Goal: Task Accomplishment & Management: Complete application form

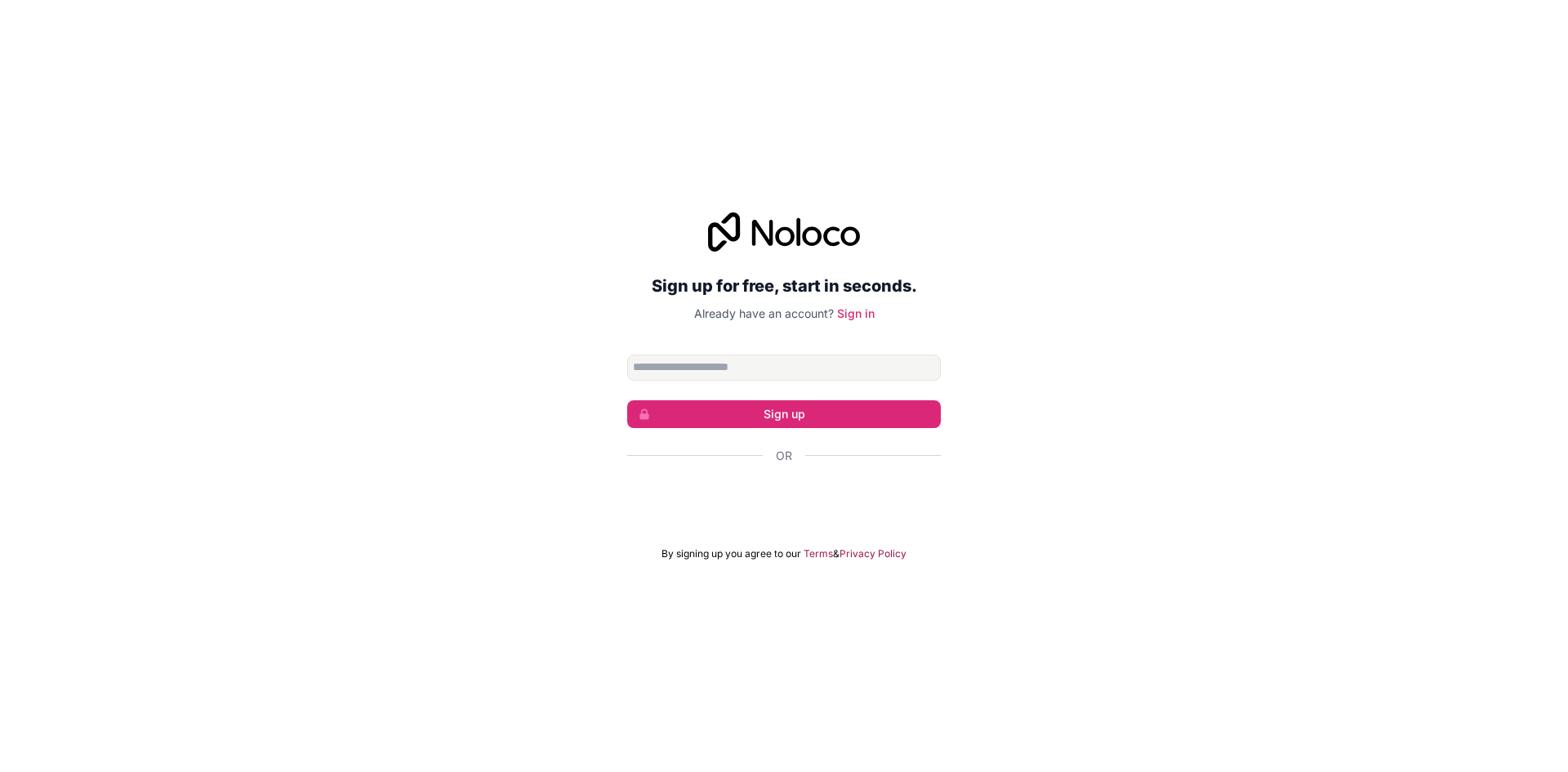
click at [800, 363] on input "Email address" at bounding box center [784, 367] width 314 height 26
click at [731, 370] on input "Email address" at bounding box center [784, 367] width 314 height 26
type input "**********"
click button "Sign up" at bounding box center [784, 413] width 314 height 27
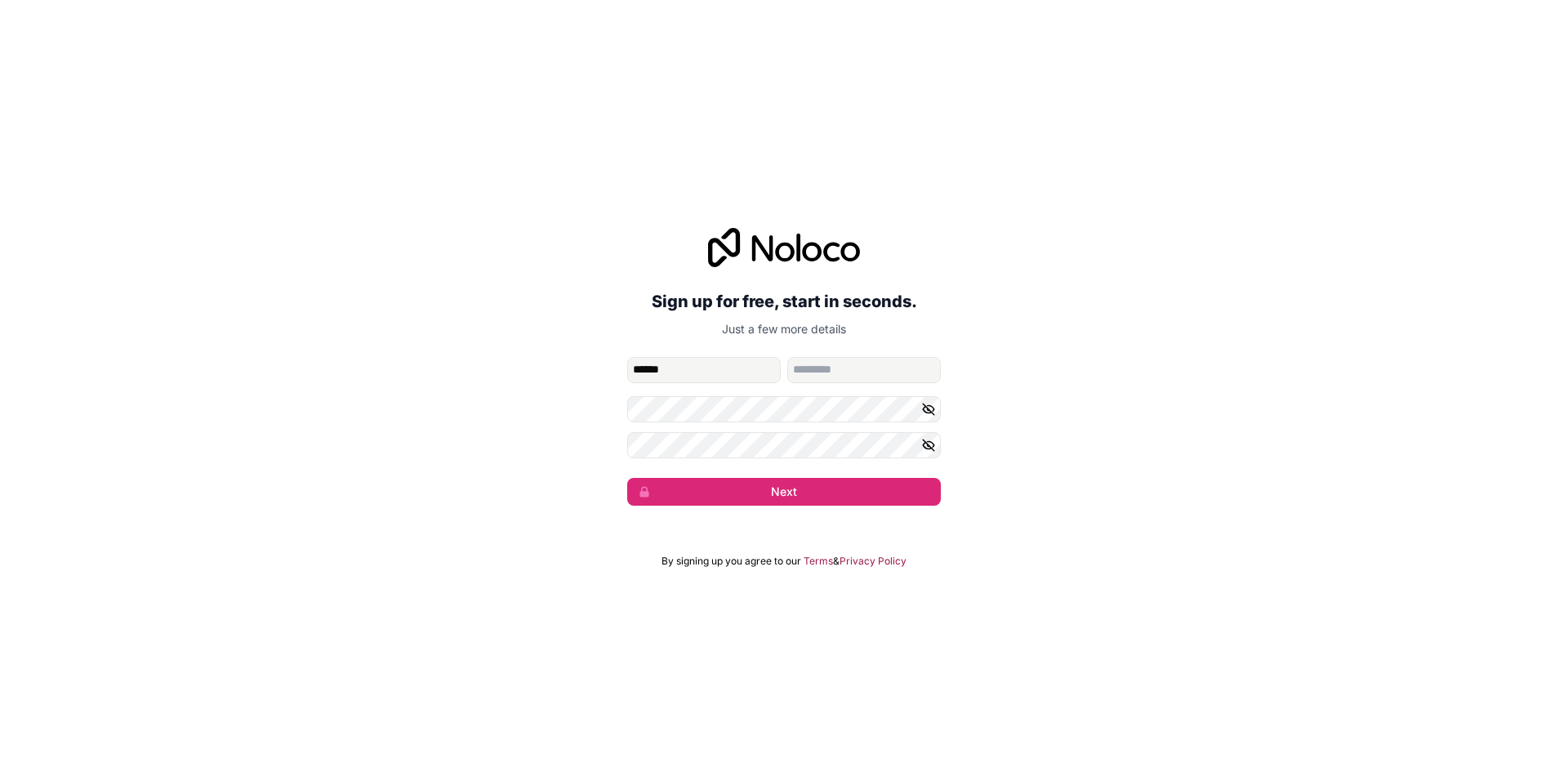
type input "******"
click at [848, 381] on input "family-name" at bounding box center [863, 370] width 153 height 26
type input "*******"
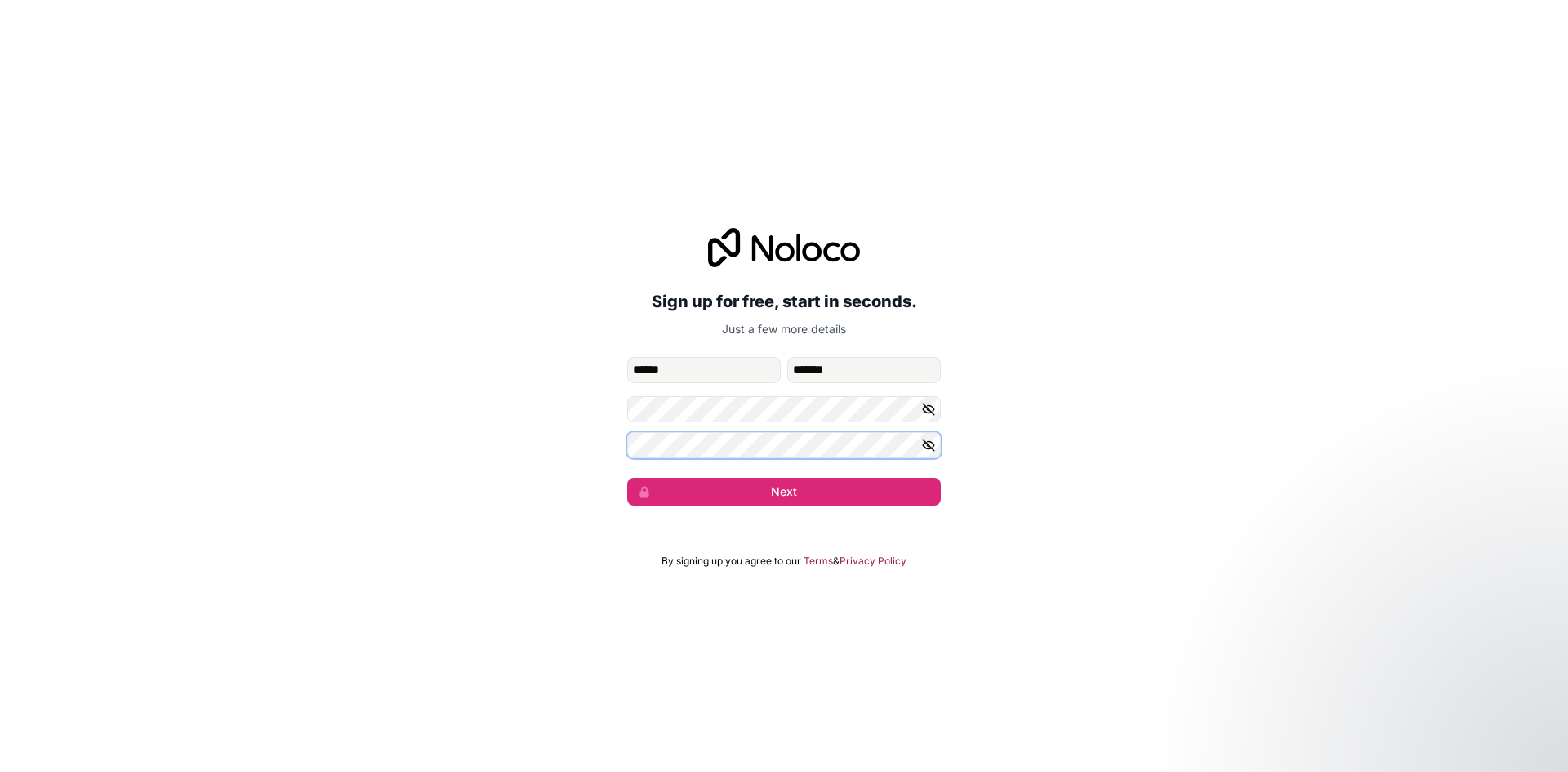
click at [628, 478] on button "Next" at bounding box center [784, 491] width 314 height 27
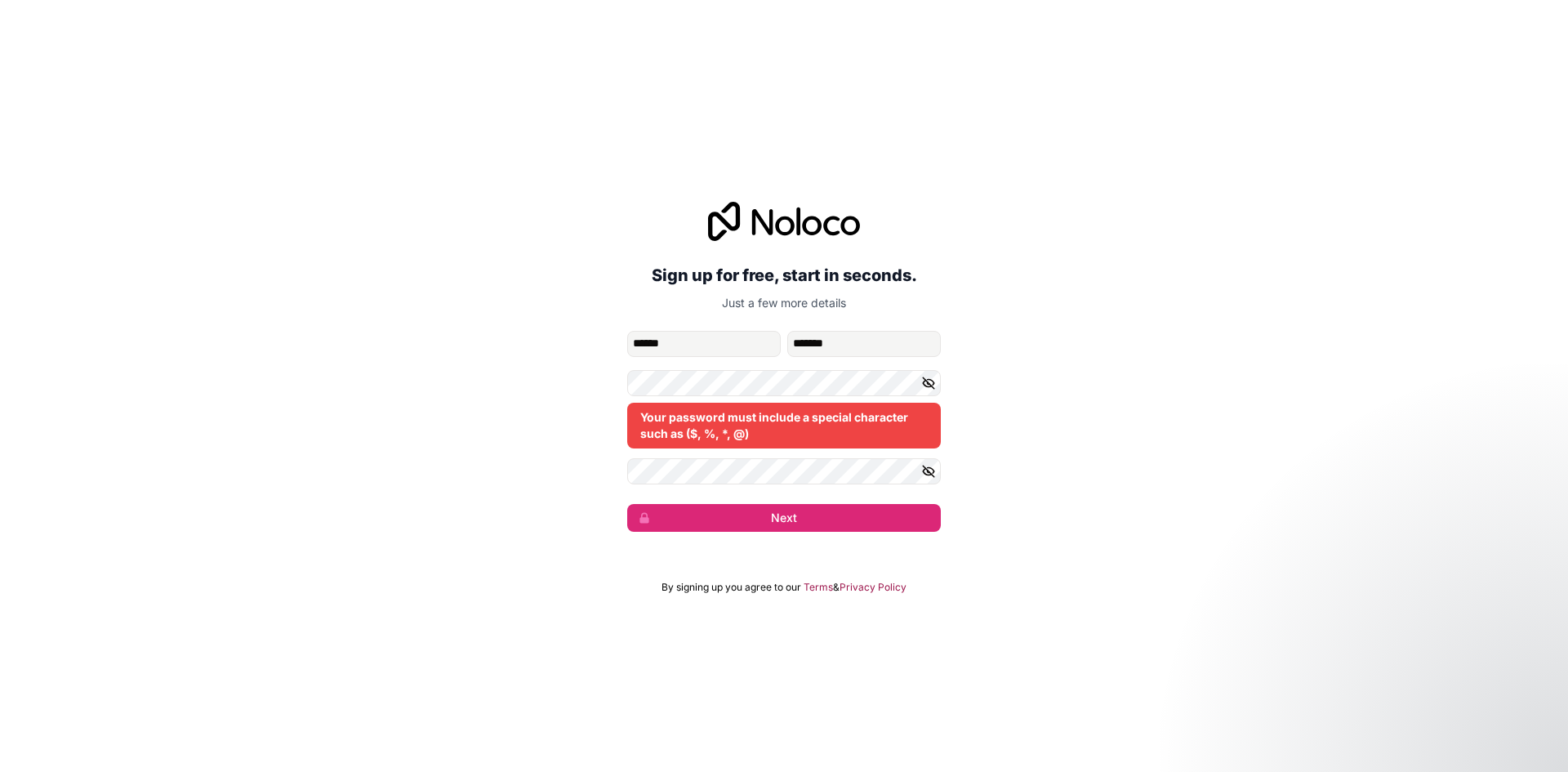
click at [929, 384] on icon "button" at bounding box center [928, 383] width 12 height 12
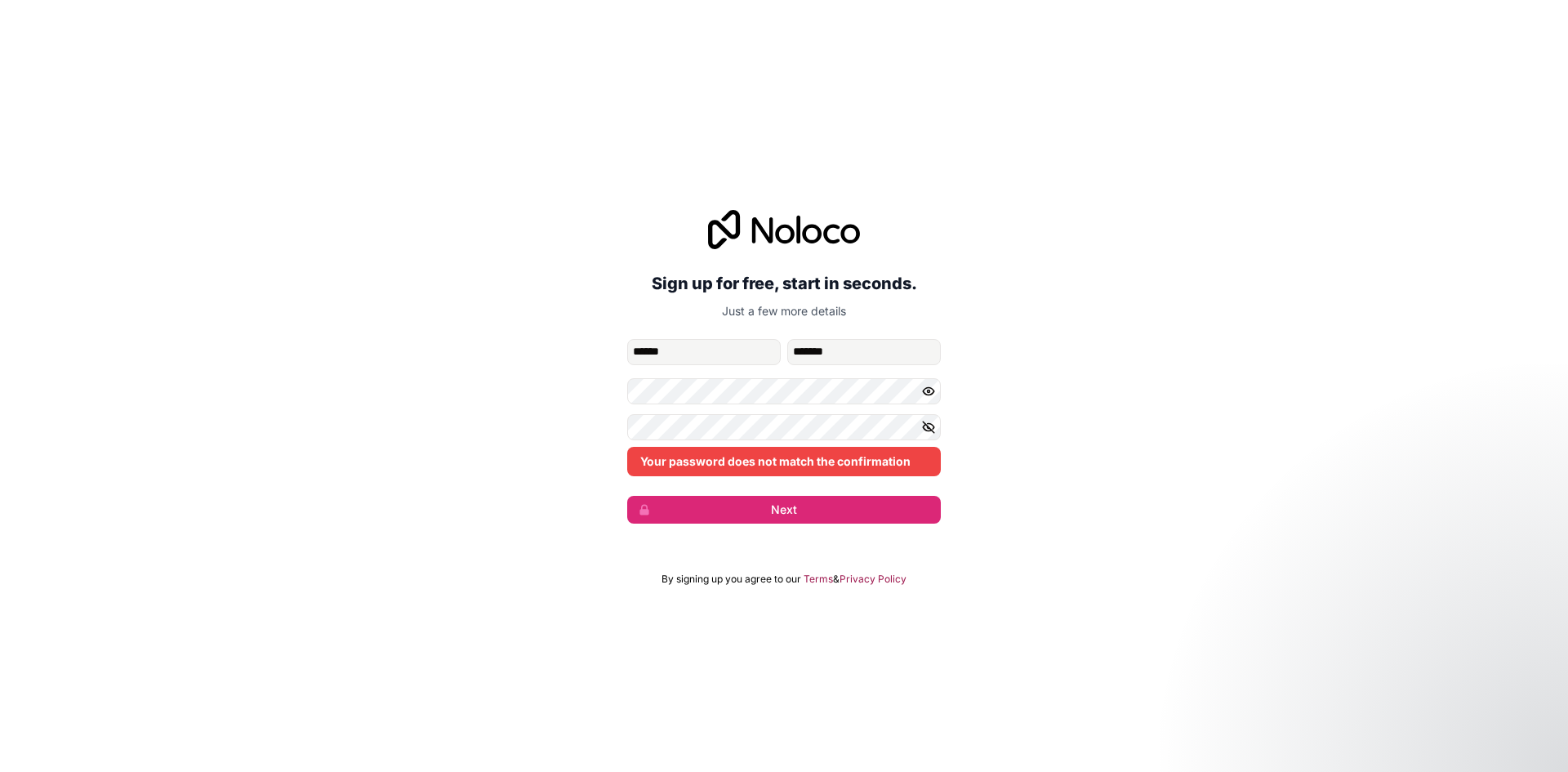
click at [928, 431] on icon "button" at bounding box center [928, 426] width 12 height 7
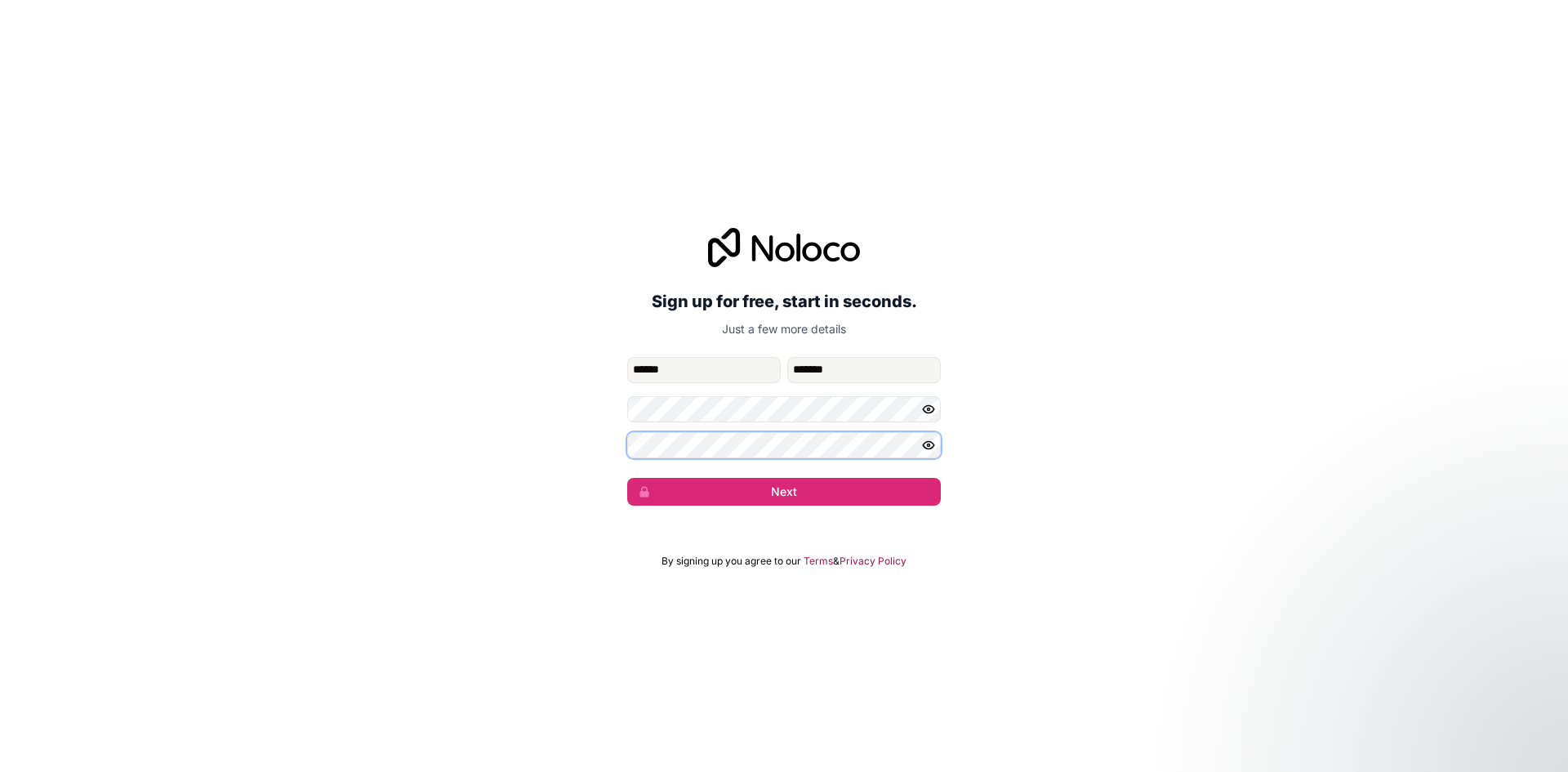
click at [628, 478] on button "Next" at bounding box center [784, 491] width 314 height 27
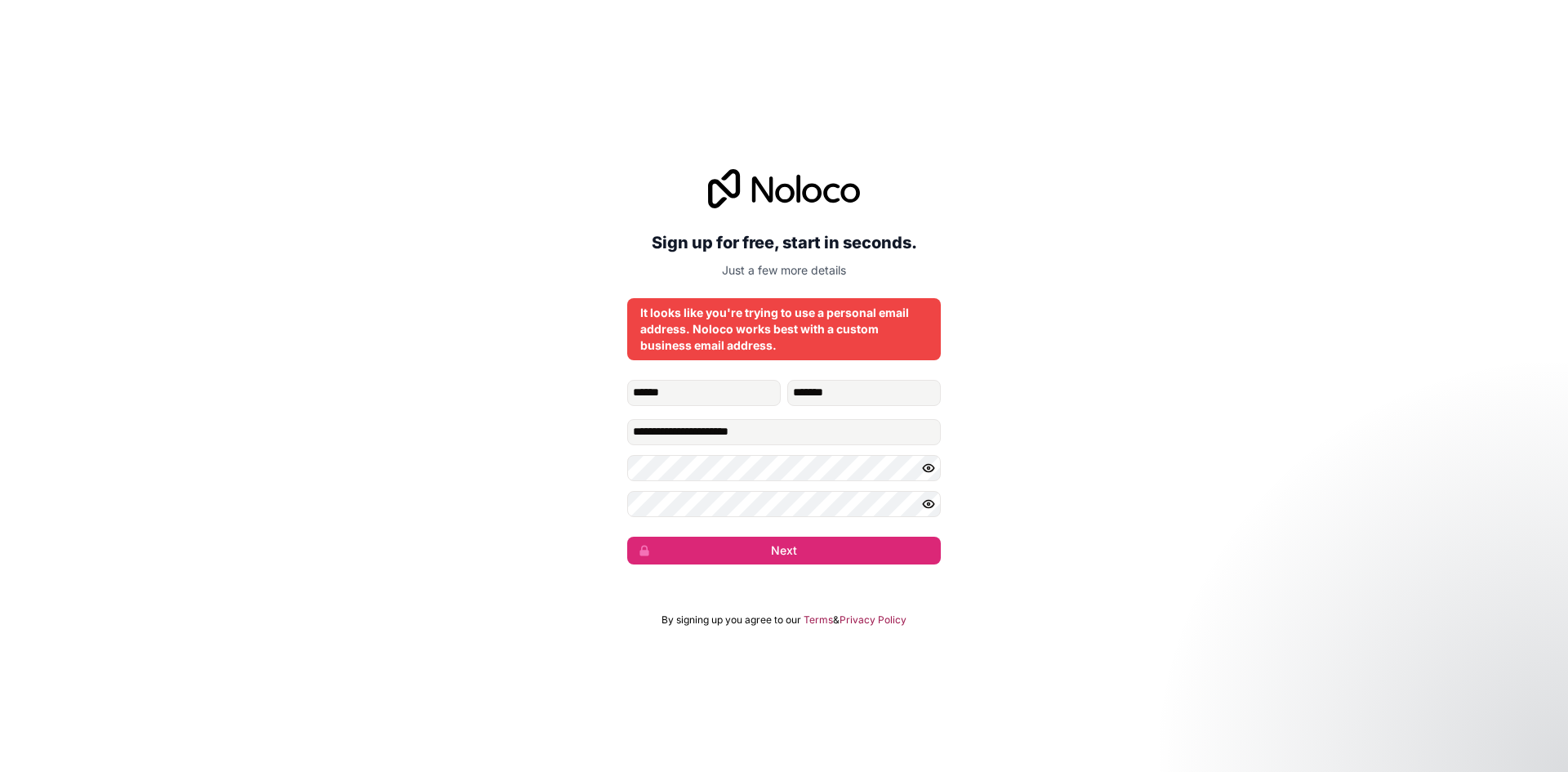
click at [987, 575] on div "**********" at bounding box center [784, 366] width 1568 height 441
click at [795, 553] on button "Next" at bounding box center [784, 550] width 314 height 27
click at [793, 434] on input "**********" at bounding box center [784, 432] width 314 height 26
drag, startPoint x: 769, startPoint y: 436, endPoint x: 528, endPoint y: 425, distance: 241.3
click at [530, 425] on div "**********" at bounding box center [784, 366] width 1568 height 441
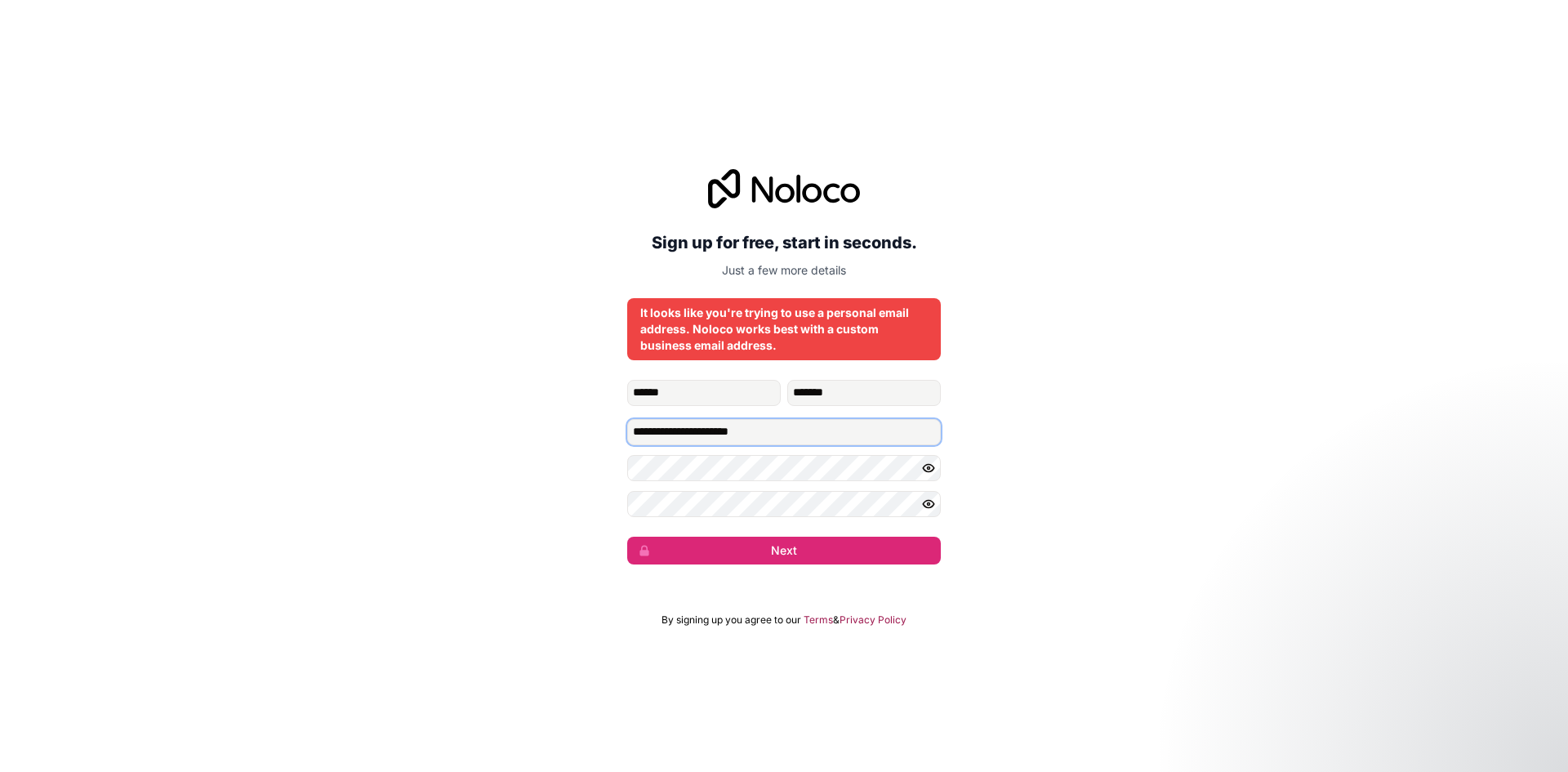
type input "**********"
click at [628, 536] on button "Next" at bounding box center [784, 550] width 314 height 27
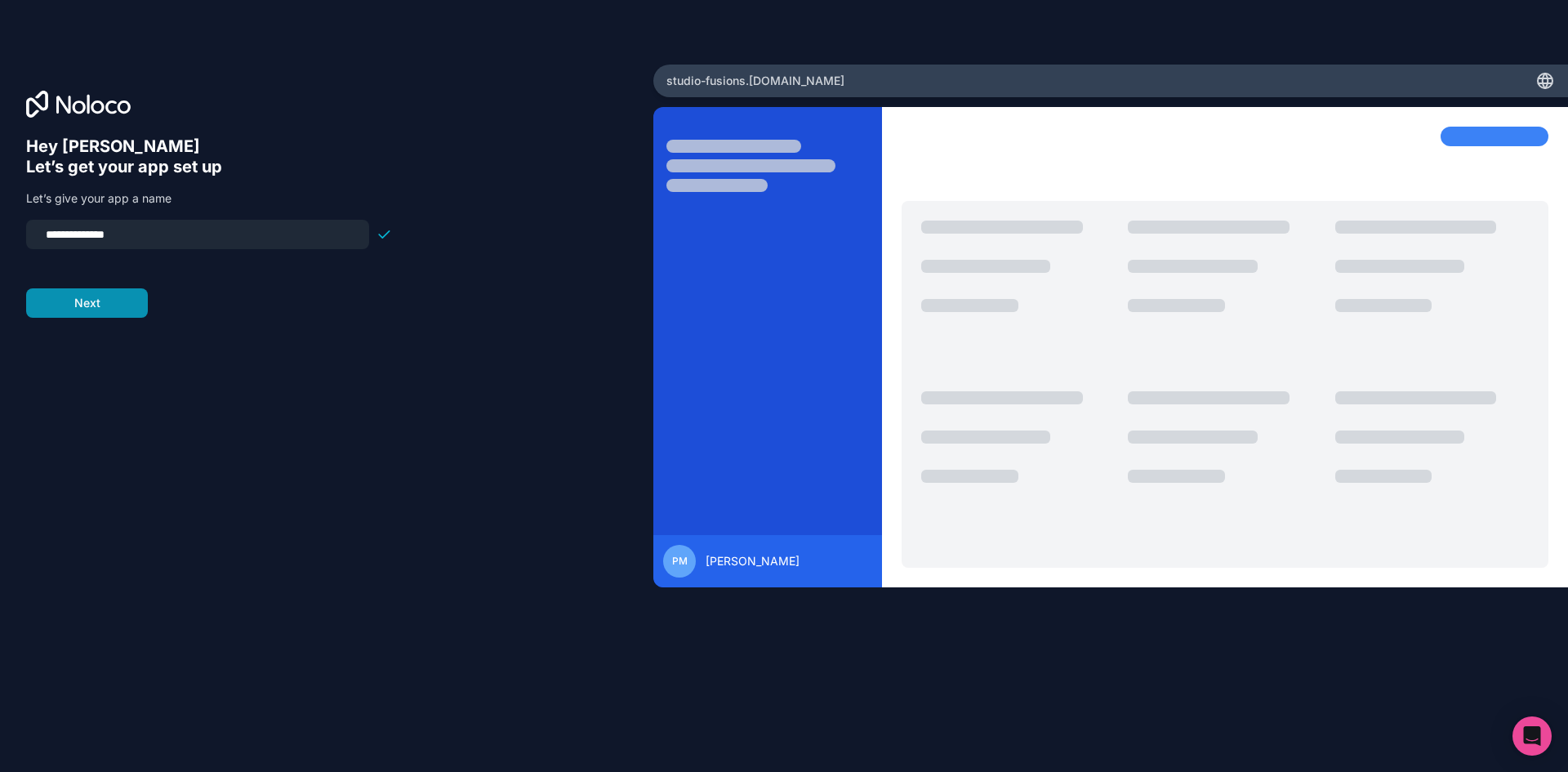
click at [102, 300] on button "Next" at bounding box center [86, 302] width 121 height 29
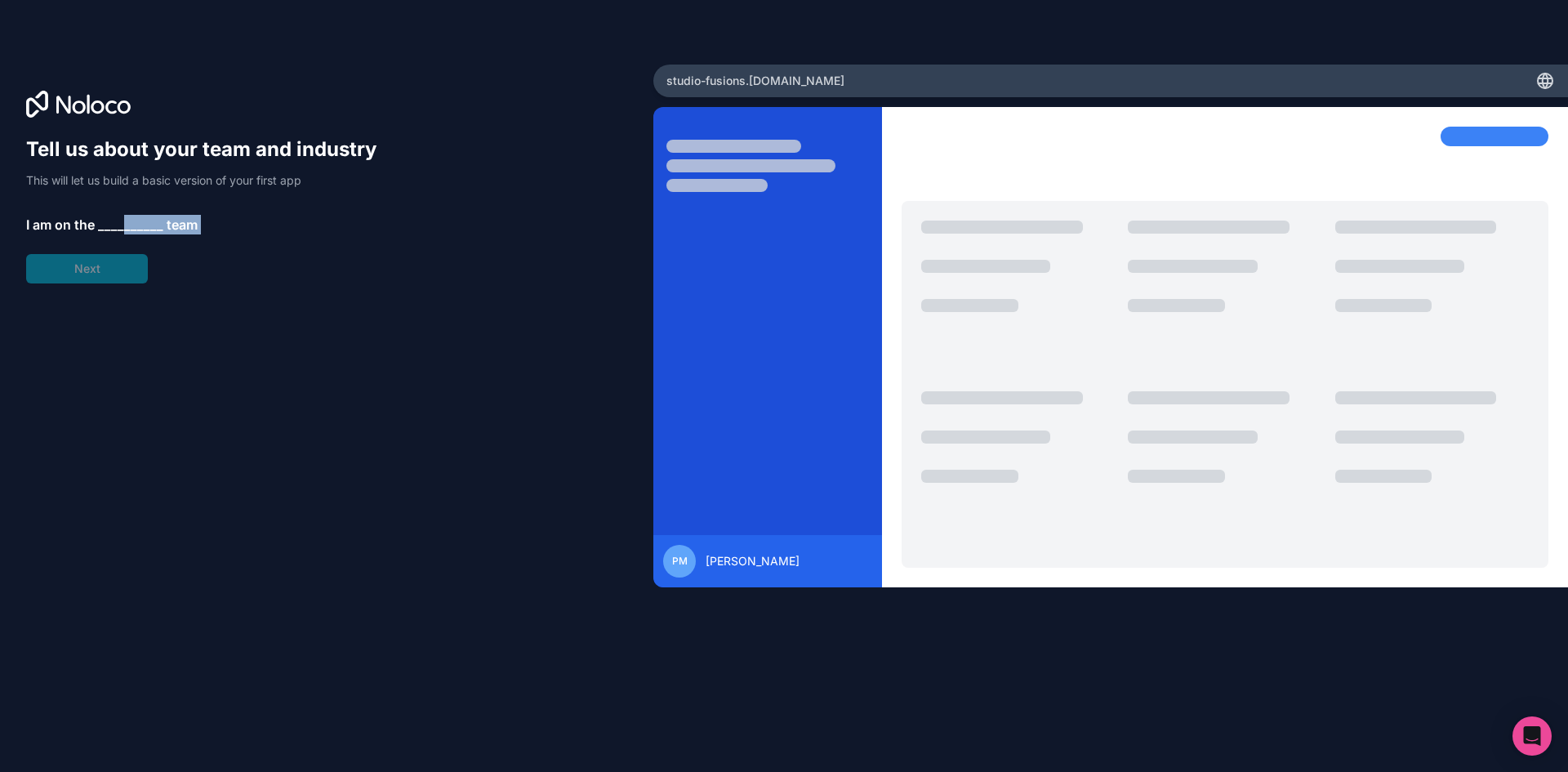
click at [121, 233] on div "Tell us about your team and industry This will let us build a basic version of …" at bounding box center [208, 210] width 366 height 147
click at [127, 222] on span "__________" at bounding box center [131, 224] width 66 height 19
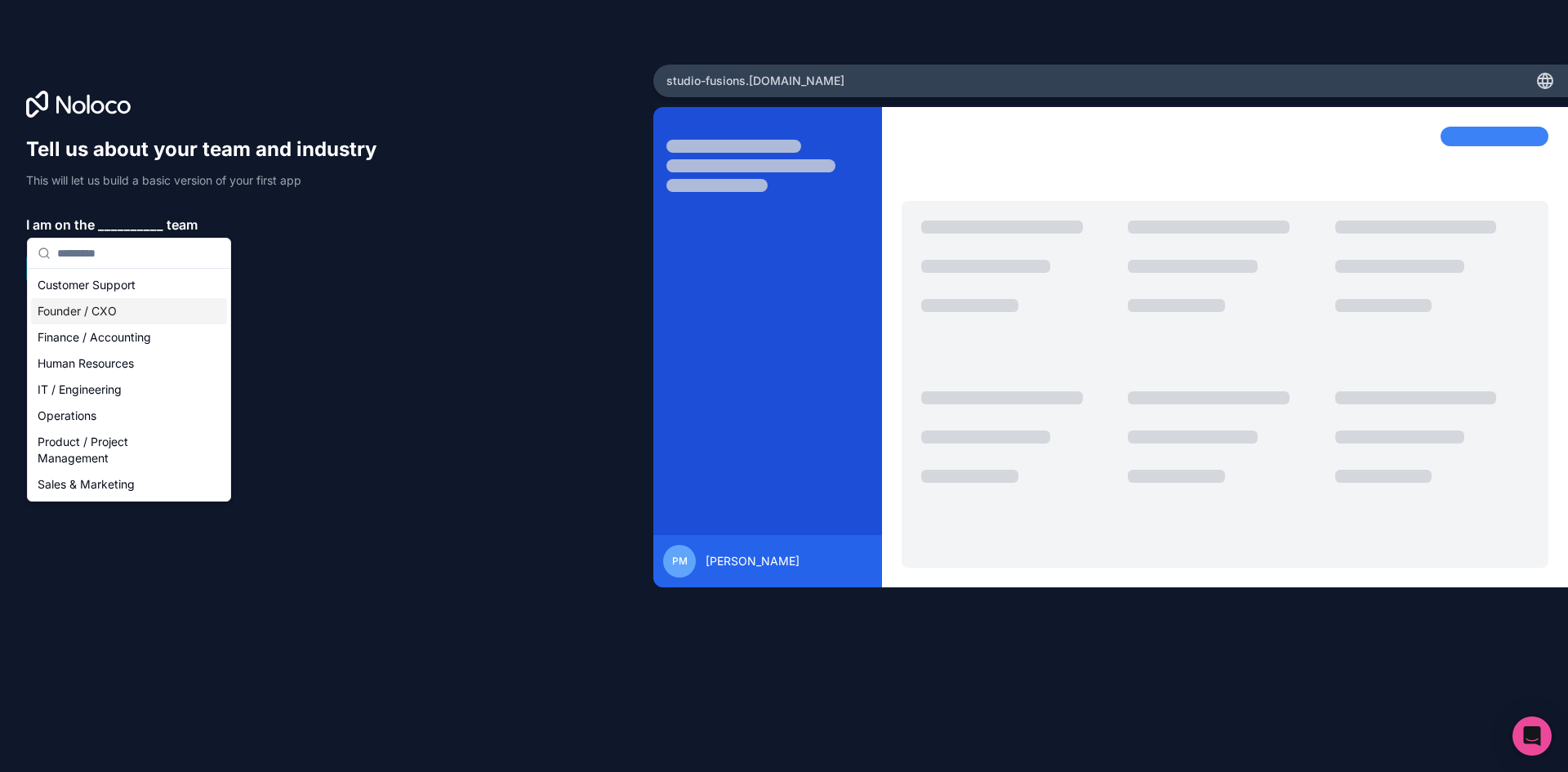
click at [135, 311] on div "Founder / CXO" at bounding box center [129, 310] width 196 height 26
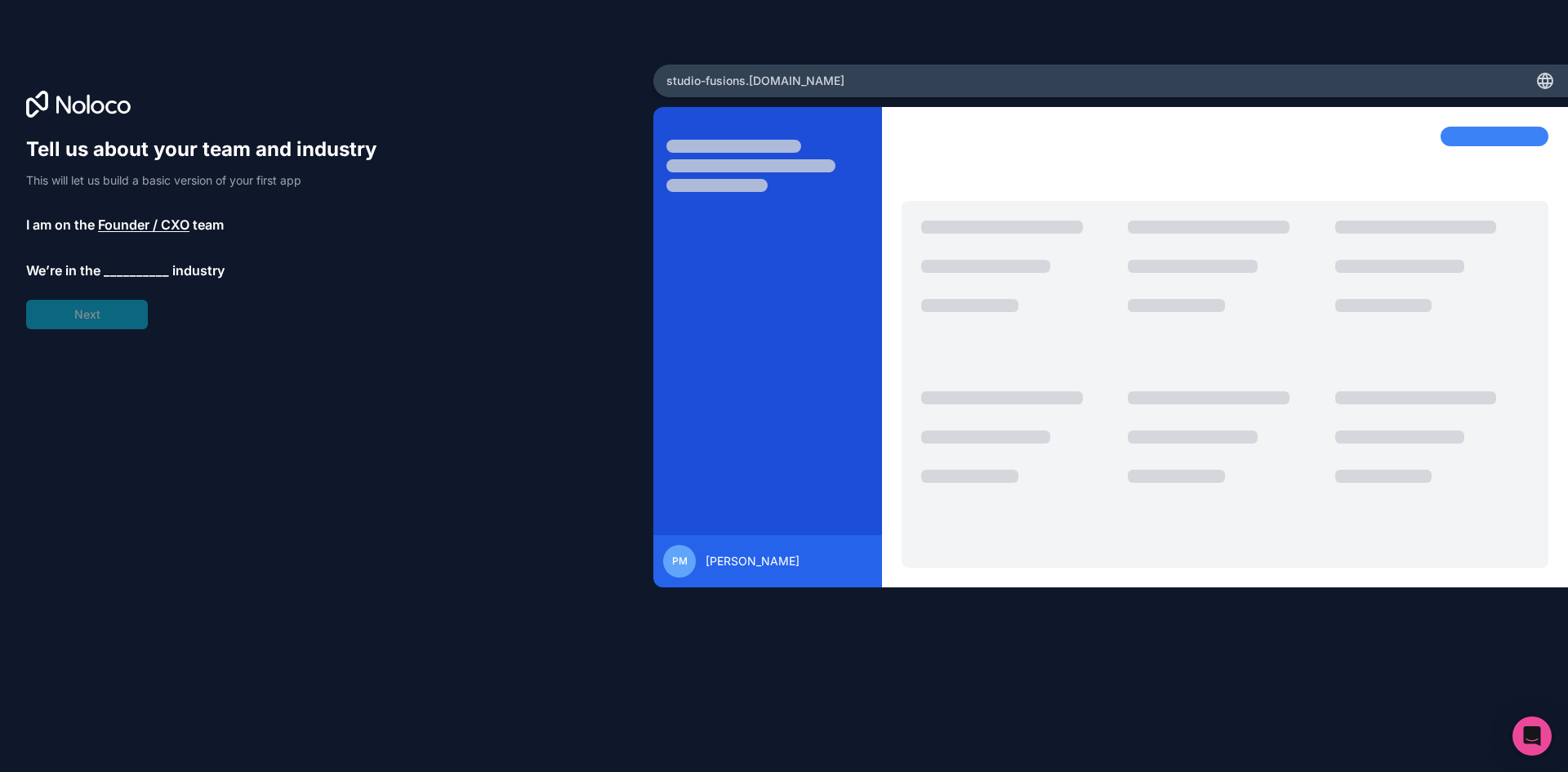
click at [128, 269] on span "__________" at bounding box center [137, 270] width 66 height 19
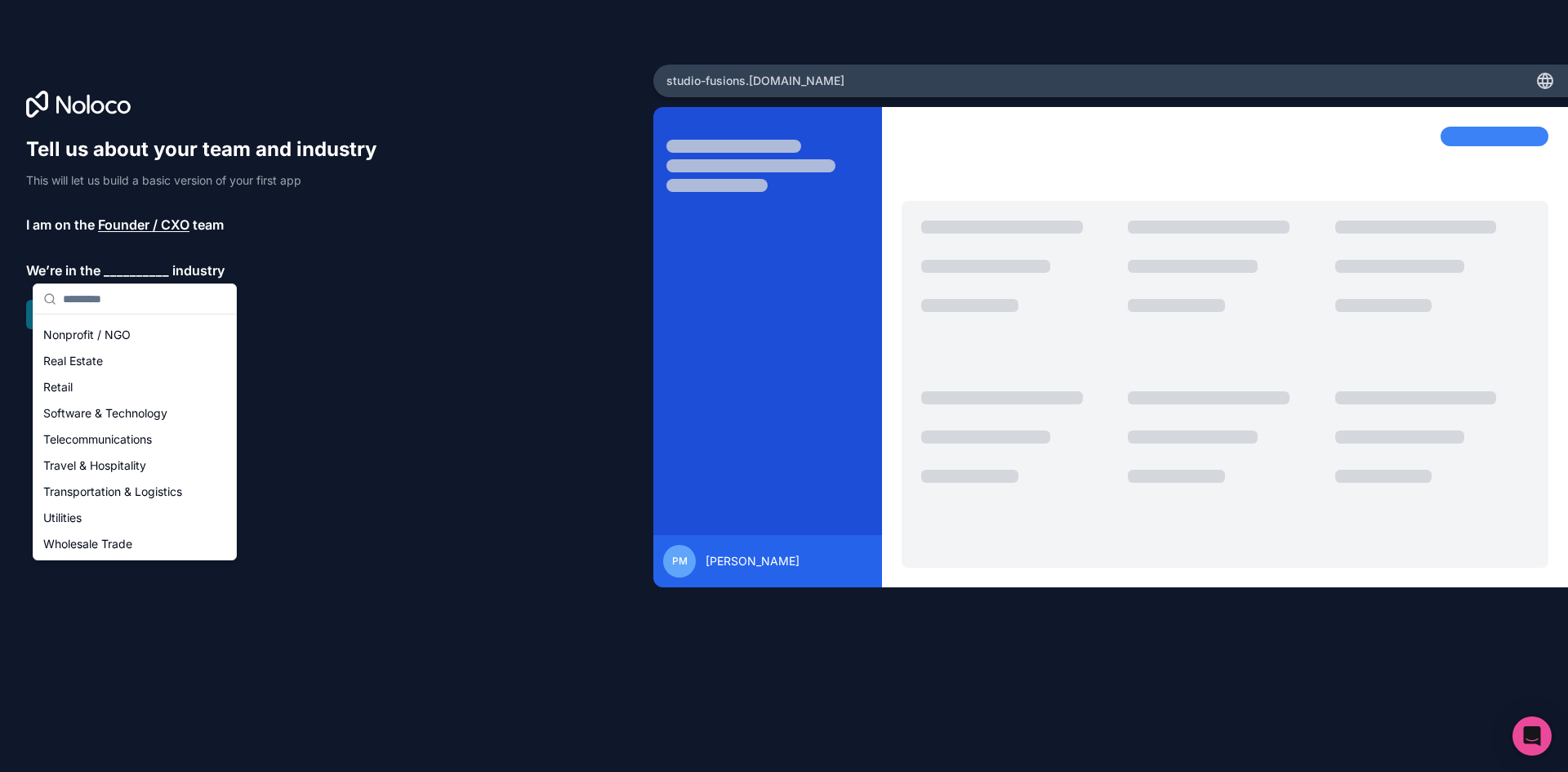
scroll to position [327, 0]
click at [133, 391] on div "Software & Technology" at bounding box center [134, 395] width 196 height 26
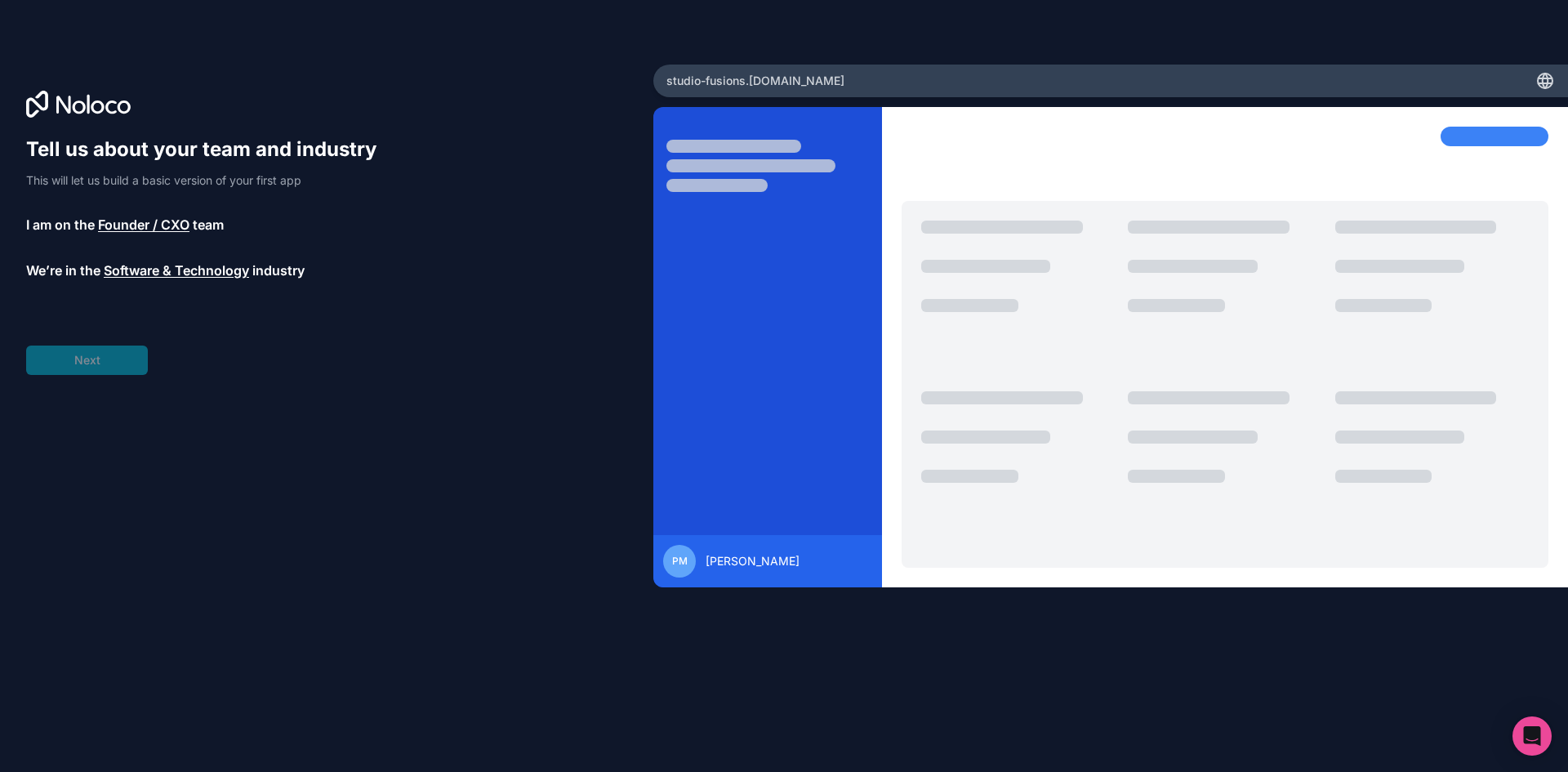
click at [105, 352] on div "Tell us about your team and industry This will let us build a basic version of …" at bounding box center [208, 255] width 366 height 238
click at [116, 324] on span "__________" at bounding box center [121, 316] width 66 height 19
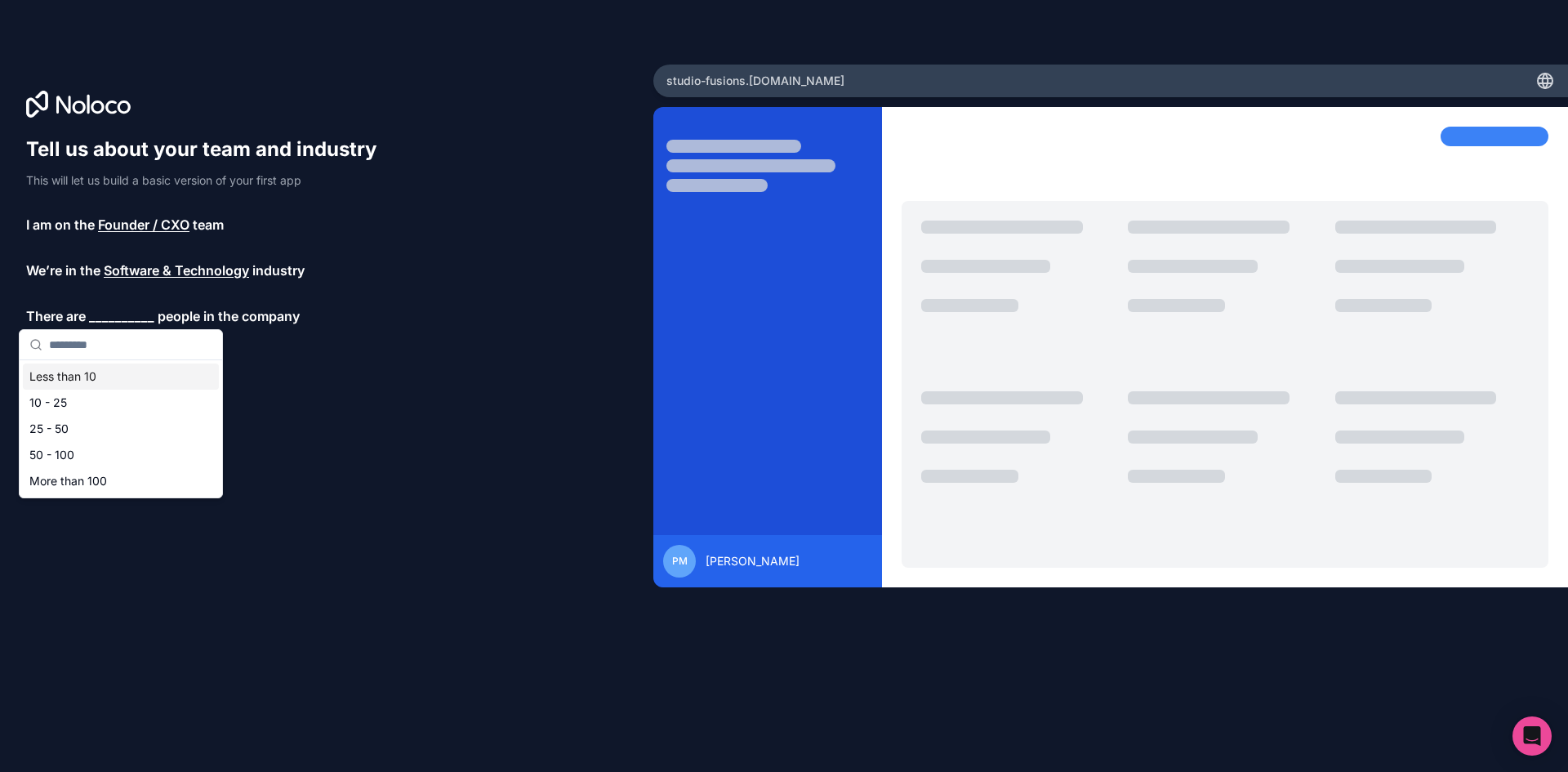
click at [105, 383] on div "Less than 10" at bounding box center [121, 376] width 196 height 26
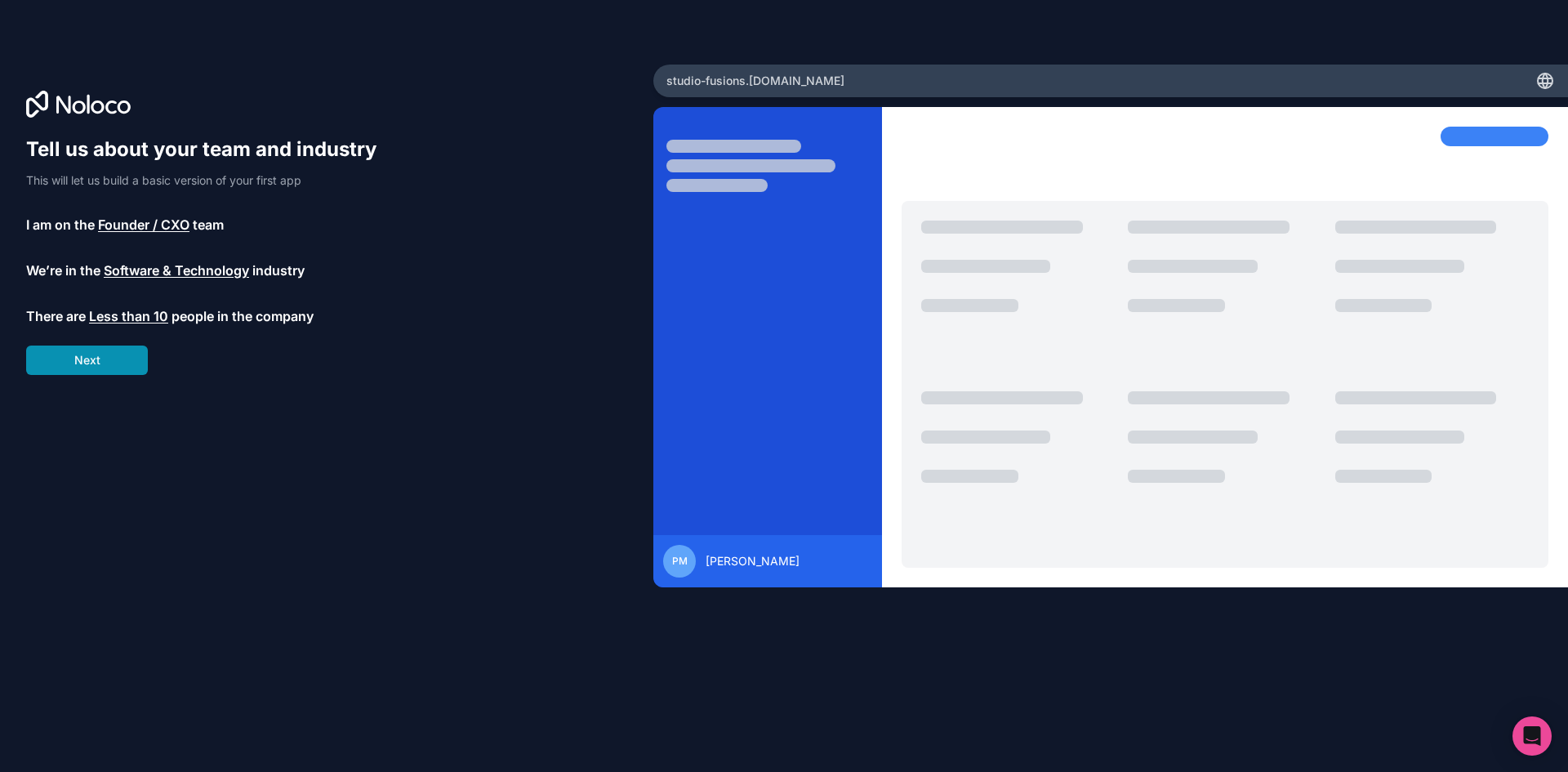
click at [111, 359] on button "Next" at bounding box center [86, 360] width 121 height 29
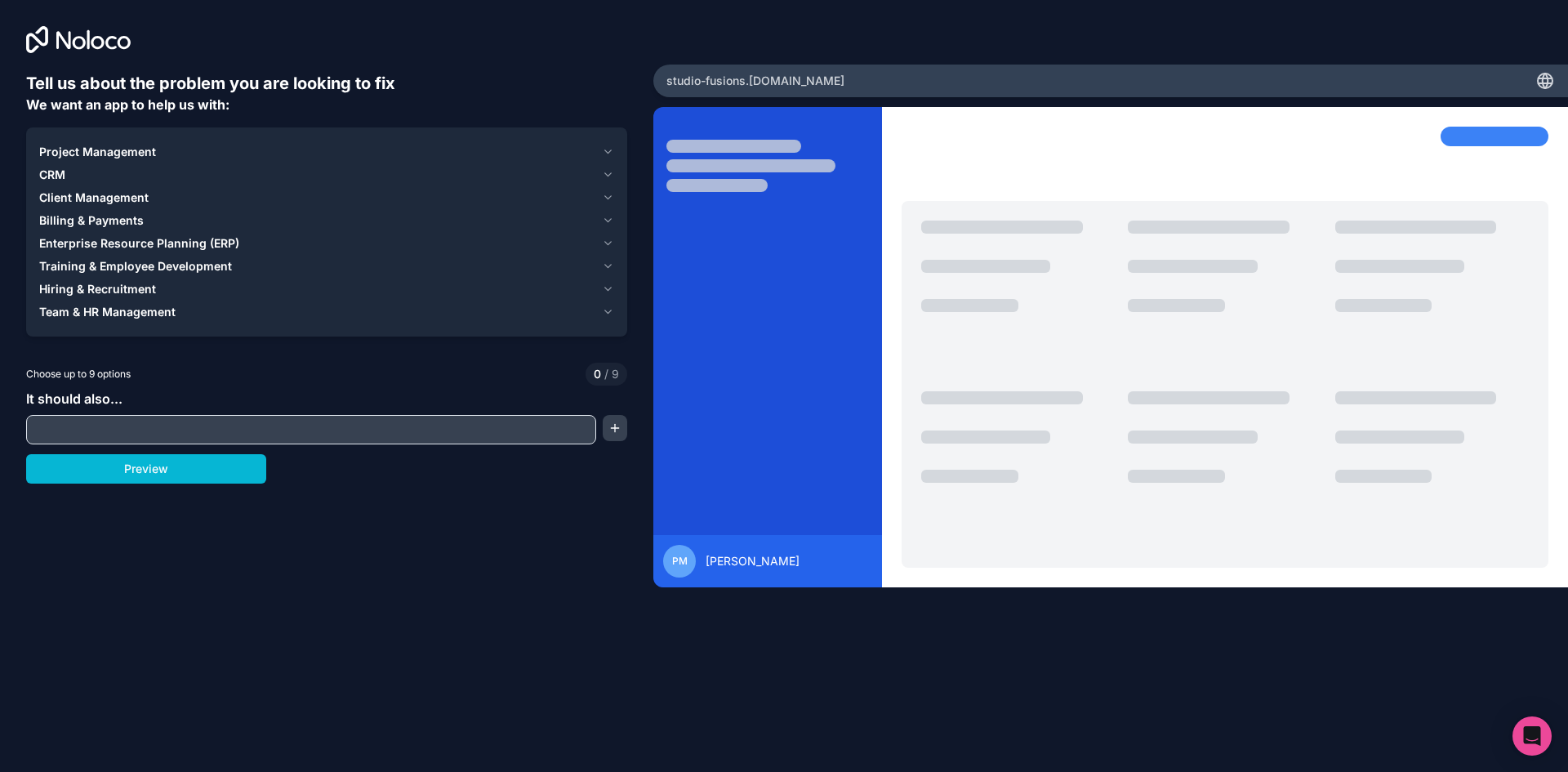
click at [138, 148] on span "Project Management" at bounding box center [98, 152] width 117 height 16
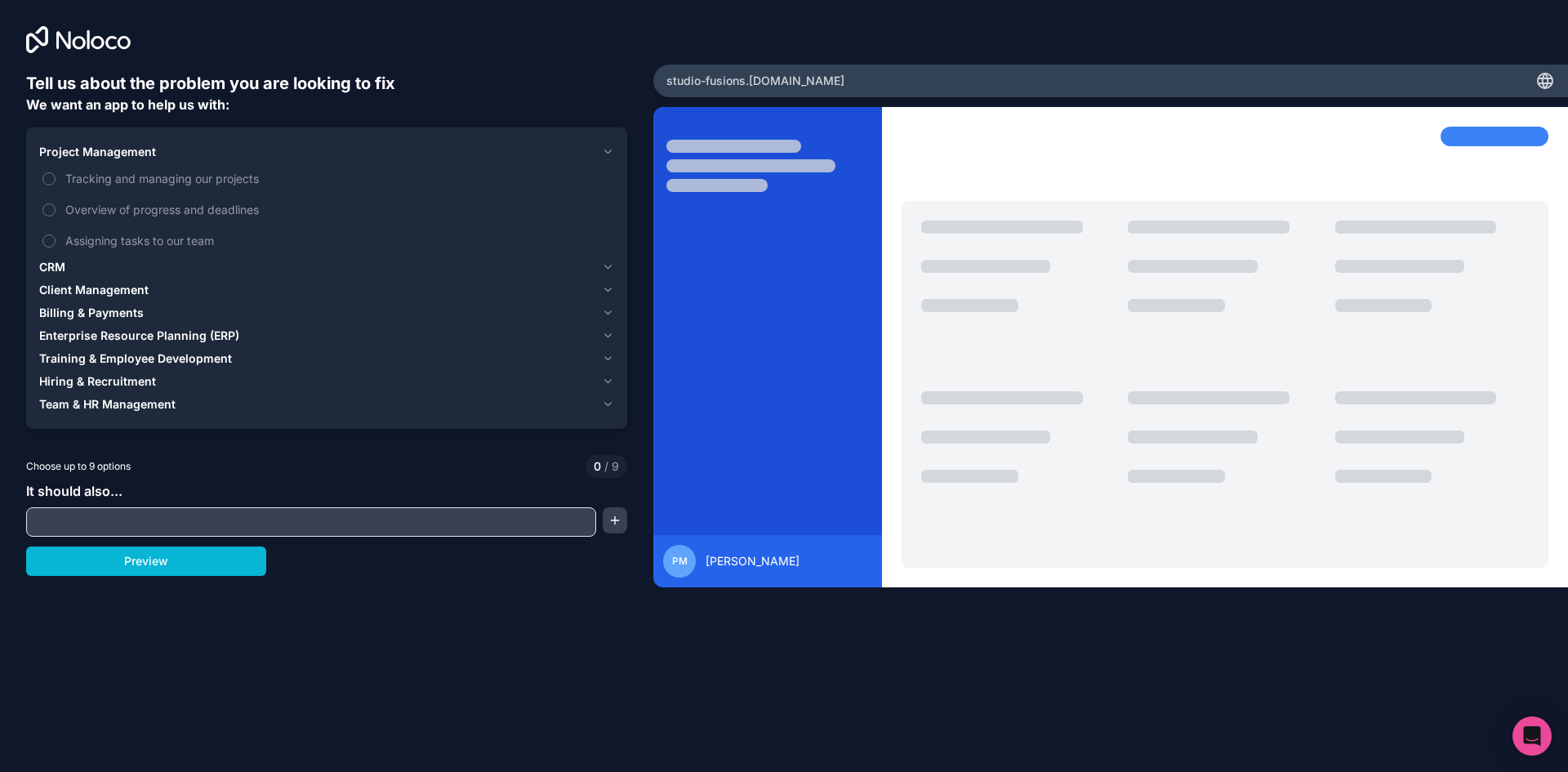
click at [129, 267] on div "CRM" at bounding box center [316, 267] width 556 height 16
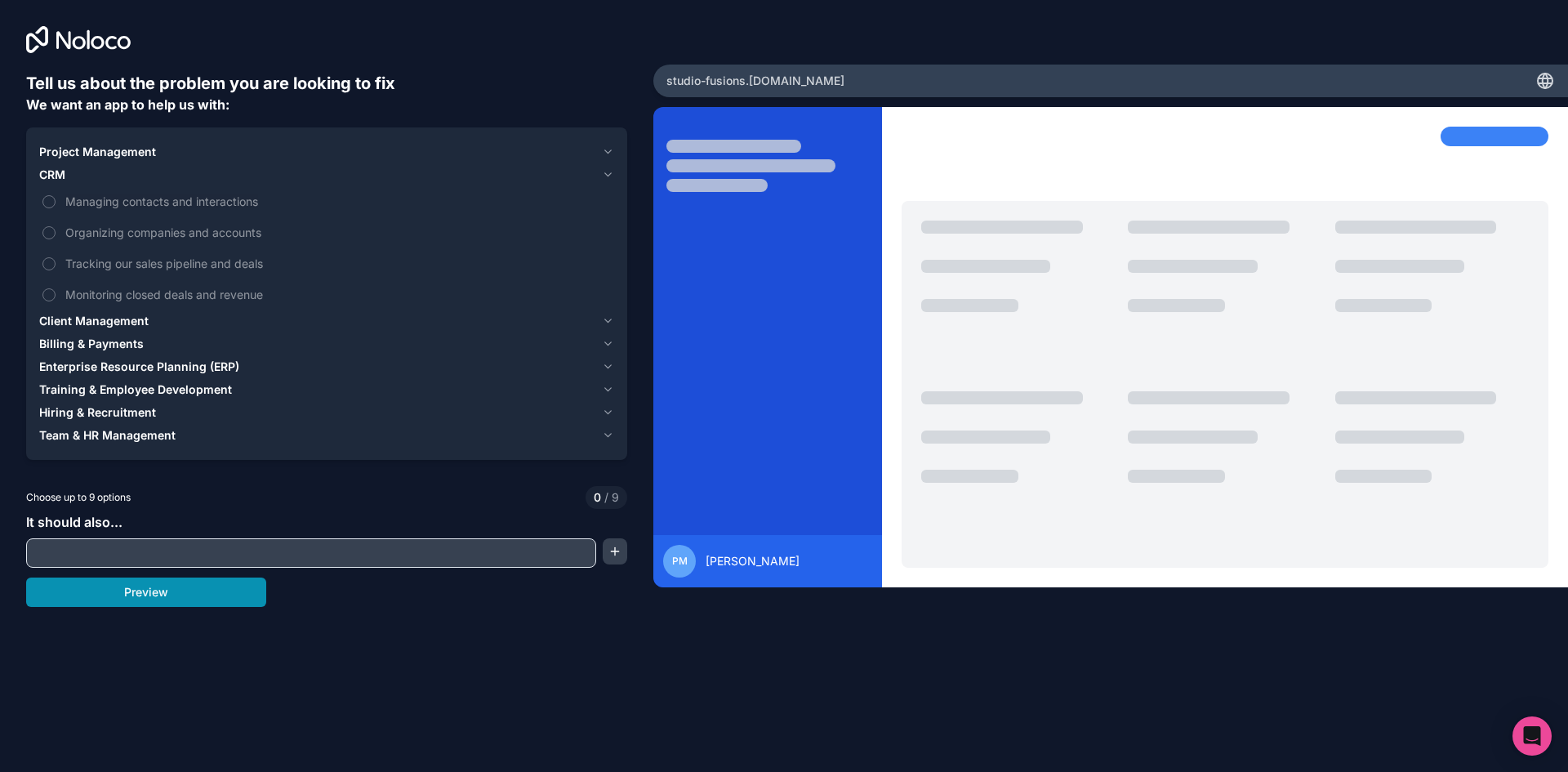
click at [191, 596] on button "Preview" at bounding box center [145, 591] width 240 height 29
click at [99, 320] on span "Client Management" at bounding box center [93, 321] width 109 height 16
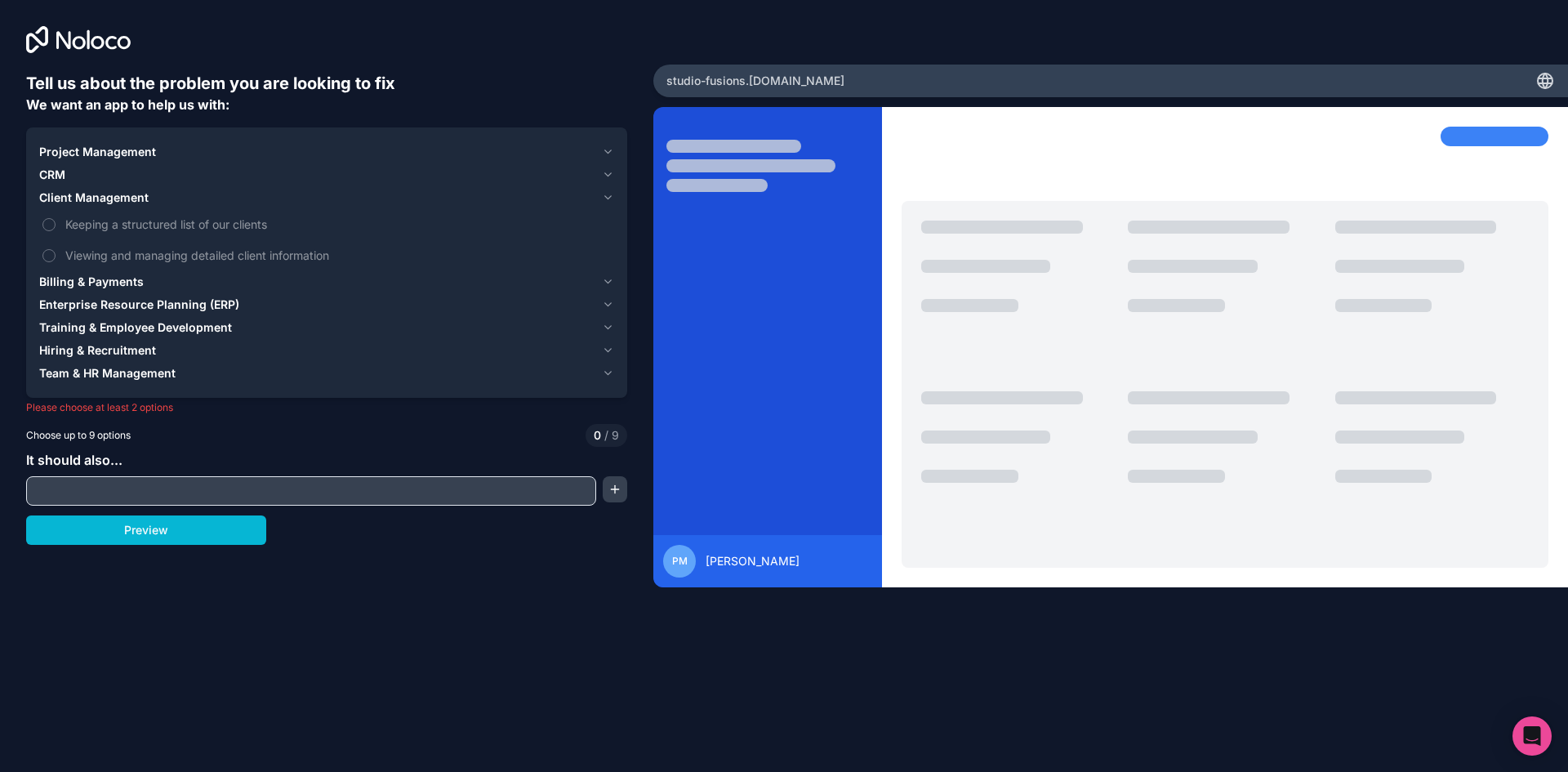
click at [81, 161] on button "Project Management" at bounding box center [326, 152] width 575 height 23
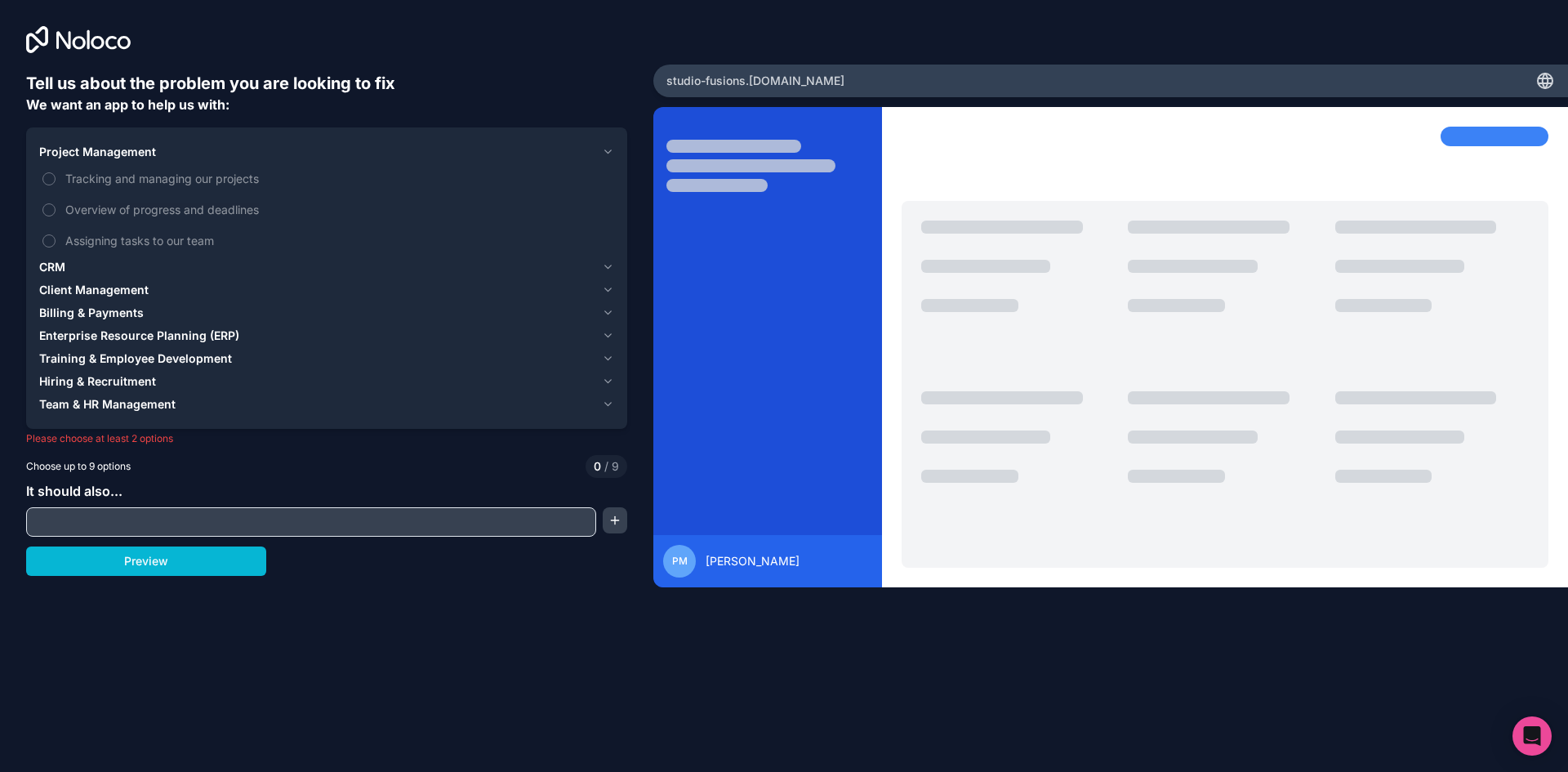
click at [74, 260] on div "CRM" at bounding box center [316, 267] width 556 height 16
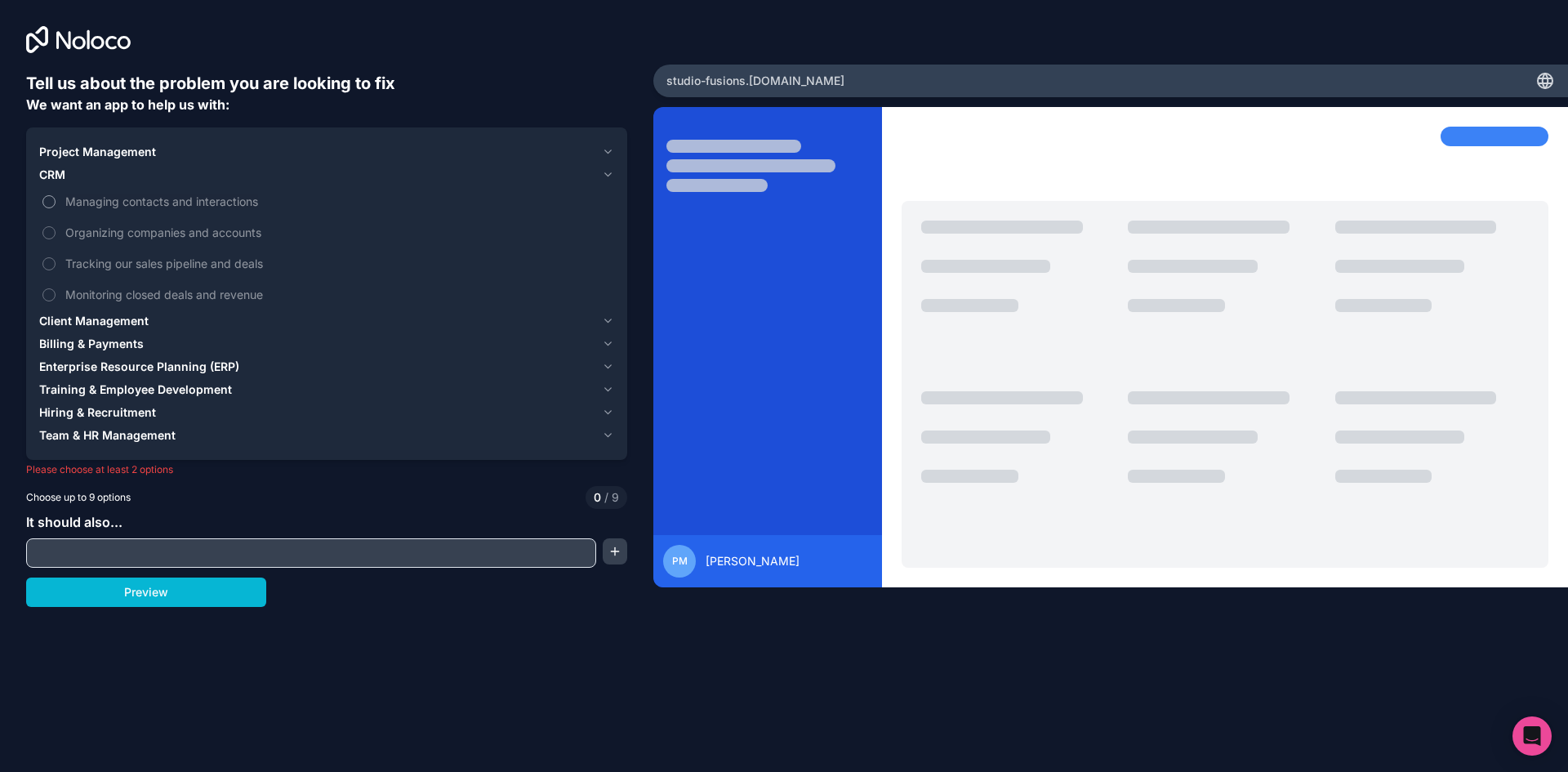
click at [158, 200] on span "Managing contacts and interactions" at bounding box center [338, 200] width 545 height 17
click at [56, 200] on button "Managing contacts and interactions" at bounding box center [49, 201] width 13 height 13
click at [160, 267] on span "Tracking our sales pipeline and deals" at bounding box center [338, 262] width 545 height 17
click at [56, 267] on button "Tracking our sales pipeline and deals" at bounding box center [49, 263] width 13 height 13
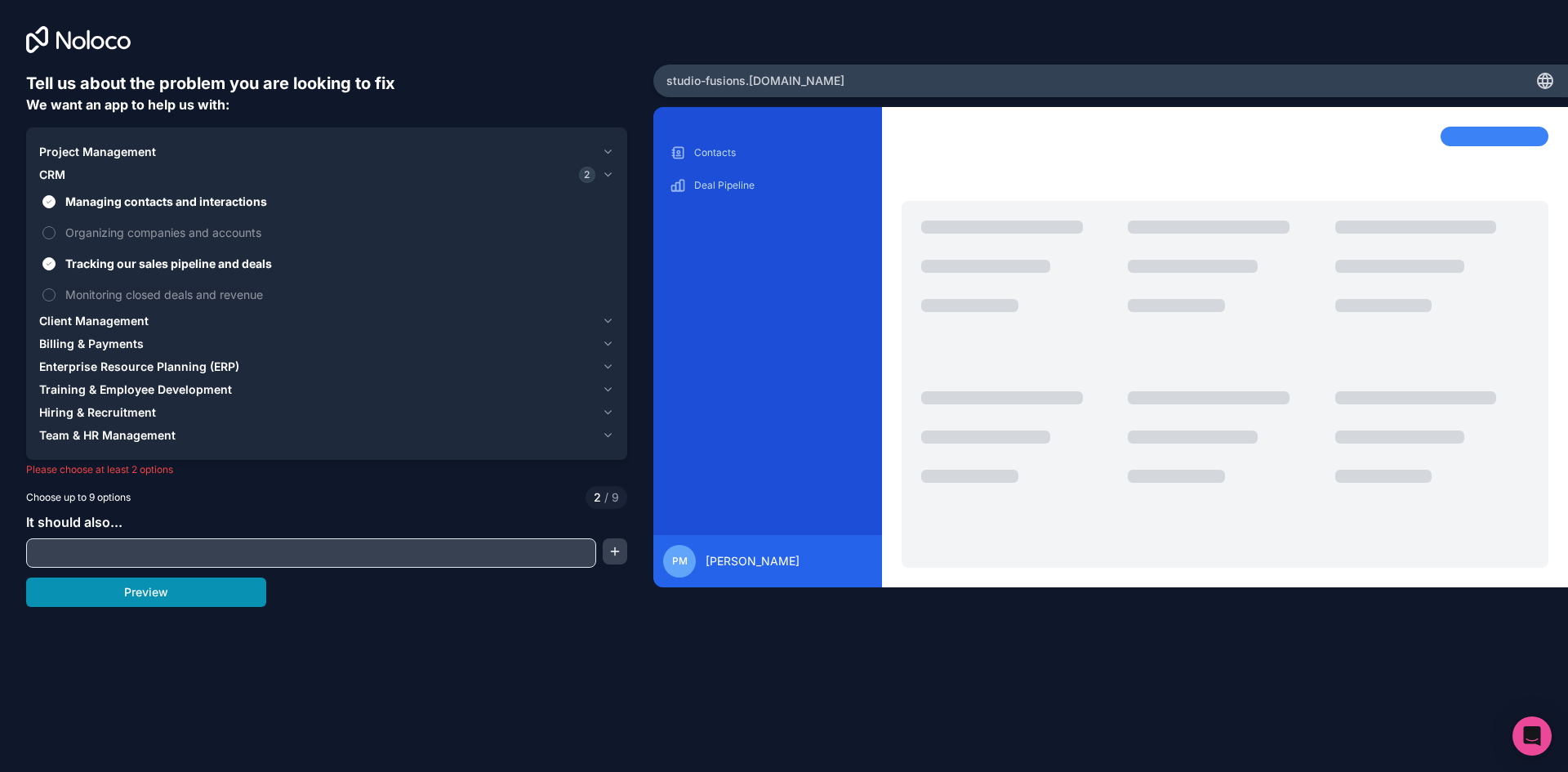
click at [155, 581] on button "Preview" at bounding box center [145, 591] width 240 height 29
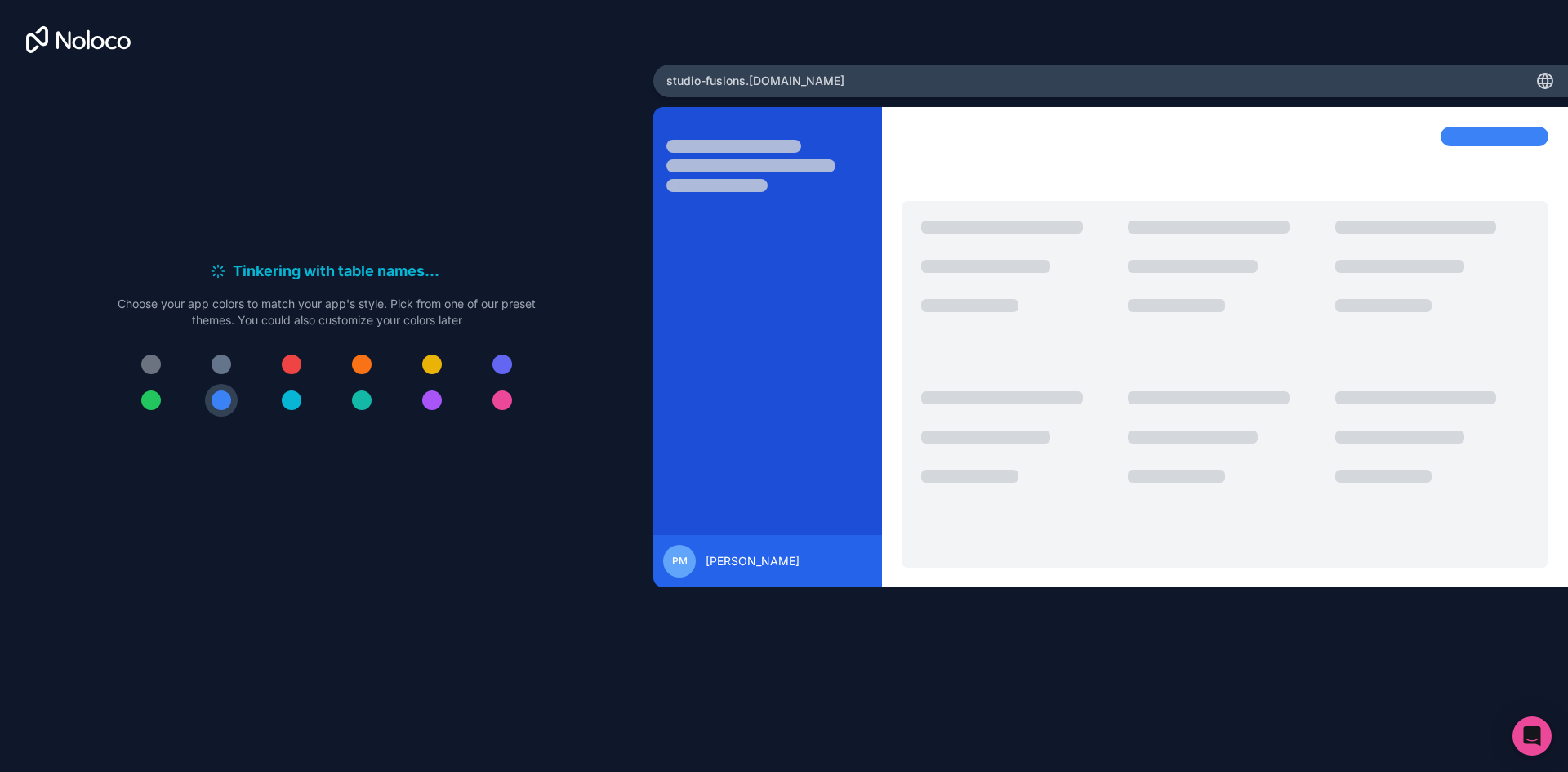
click at [137, 358] on button at bounding box center [151, 363] width 33 height 33
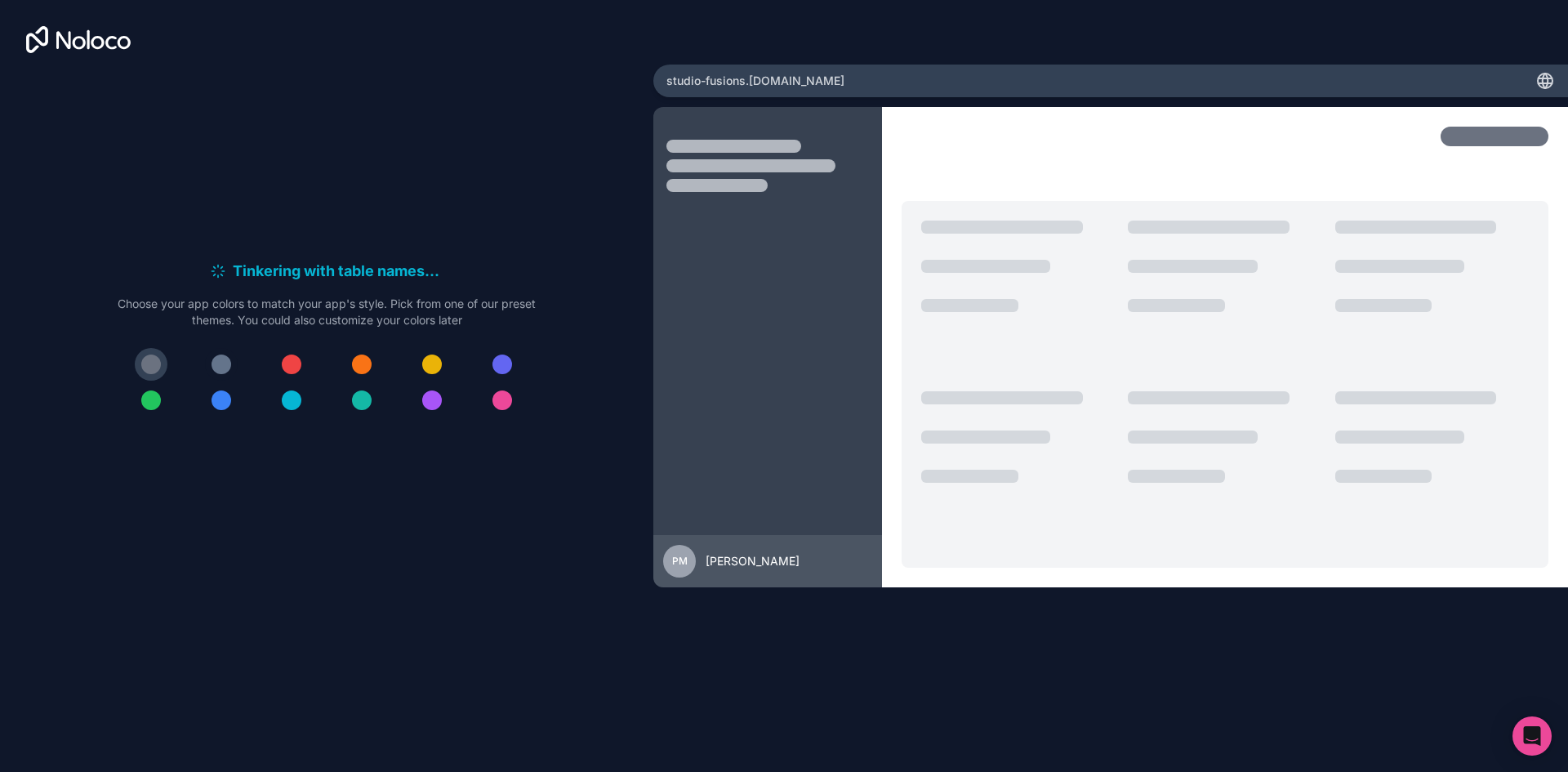
click at [218, 359] on div at bounding box center [222, 364] width 20 height 19
click at [233, 363] on button at bounding box center [221, 363] width 33 height 33
click at [215, 363] on div at bounding box center [222, 364] width 20 height 19
click at [212, 409] on button at bounding box center [221, 400] width 33 height 33
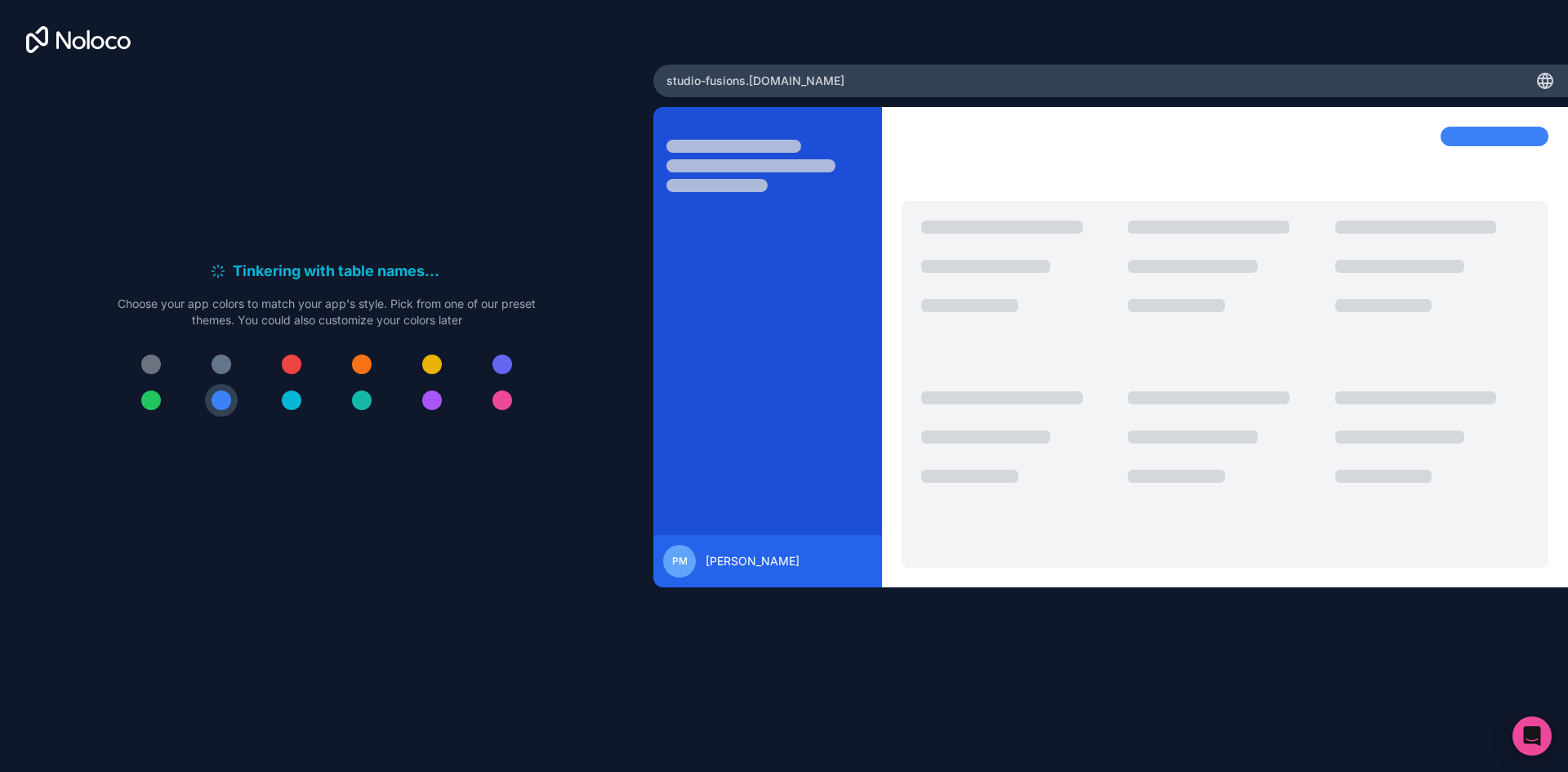
click at [285, 398] on div at bounding box center [292, 400] width 20 height 19
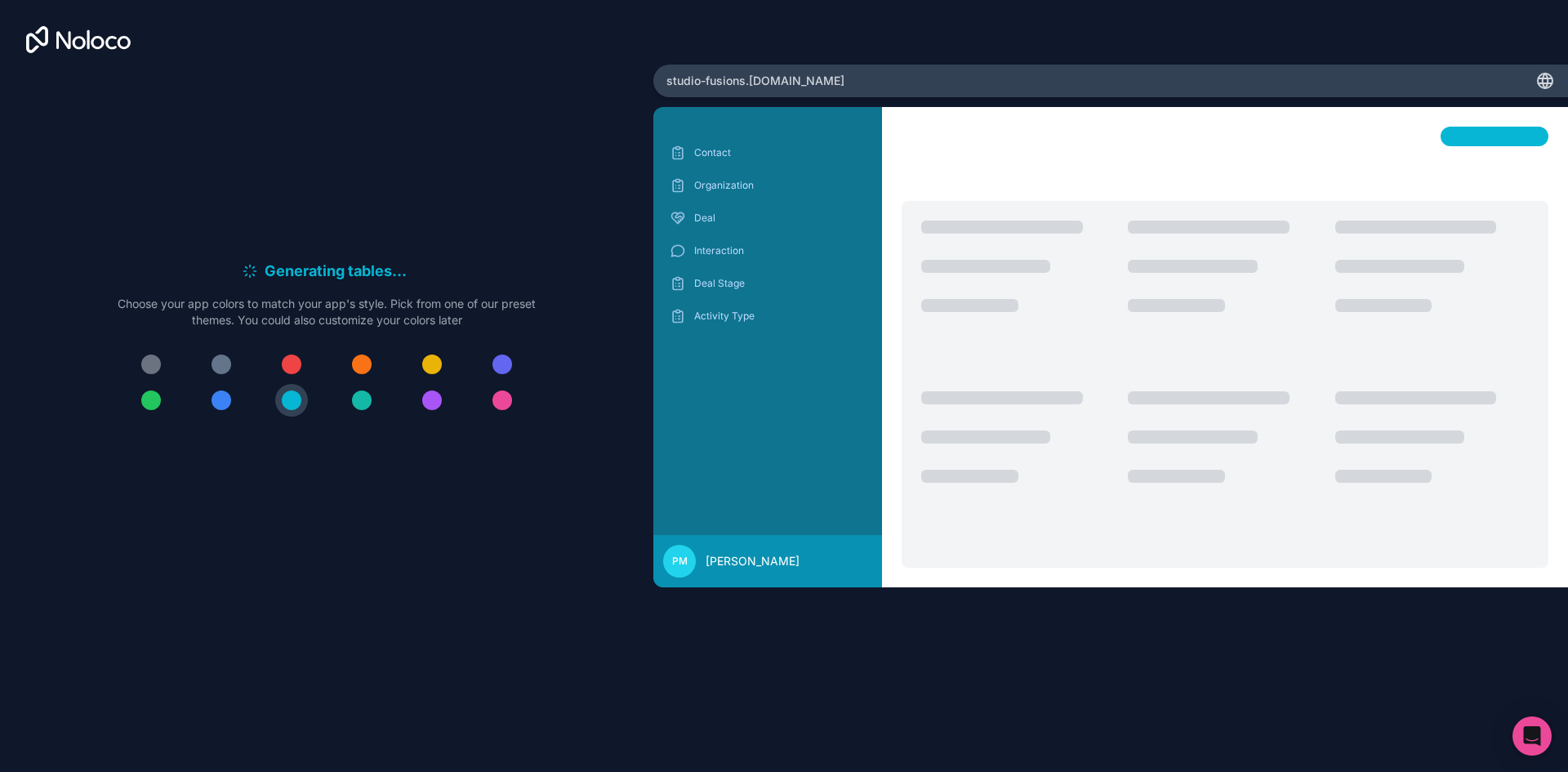
click at [359, 402] on div at bounding box center [362, 400] width 20 height 19
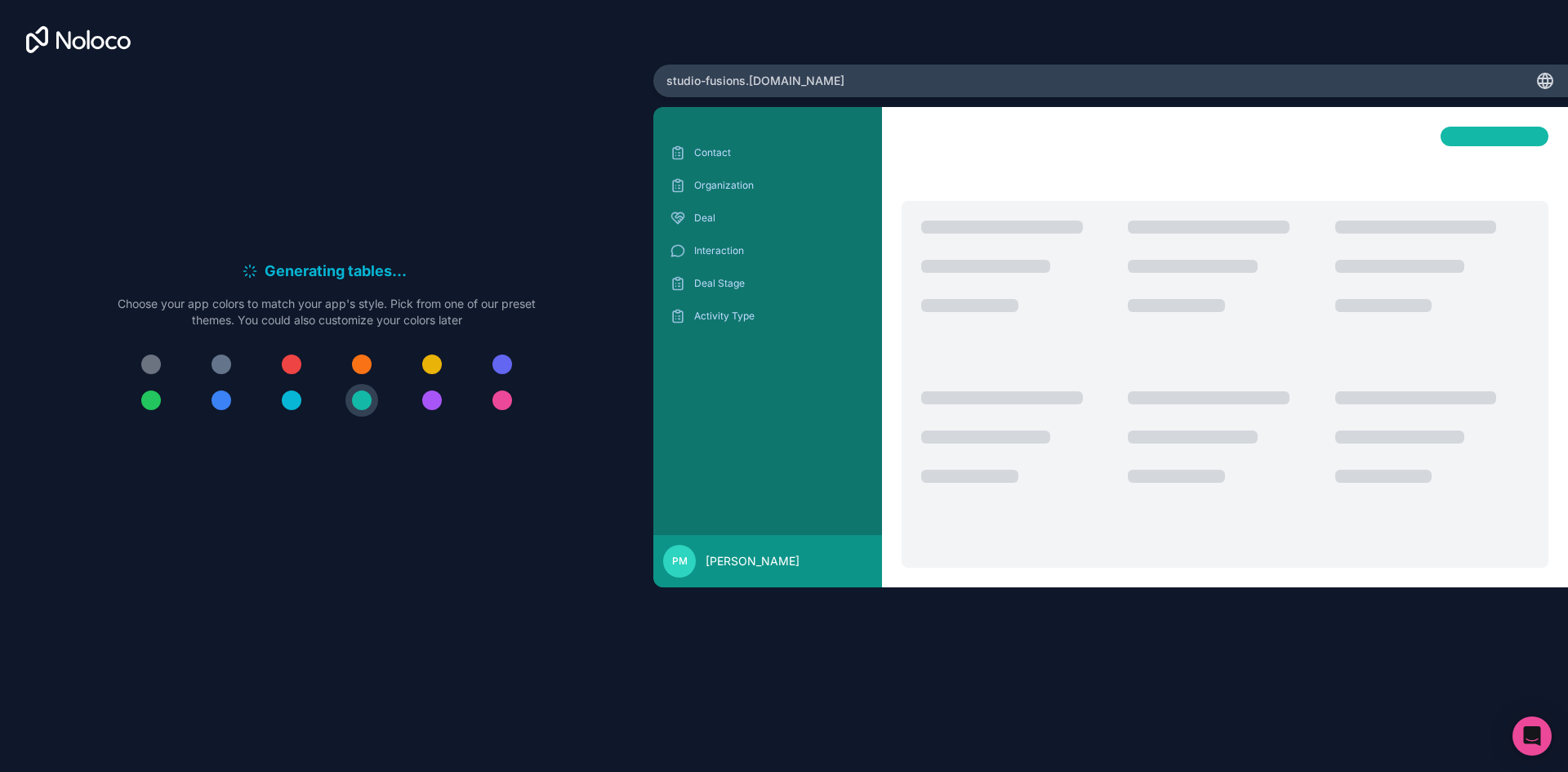
click at [416, 394] on button at bounding box center [432, 400] width 33 height 33
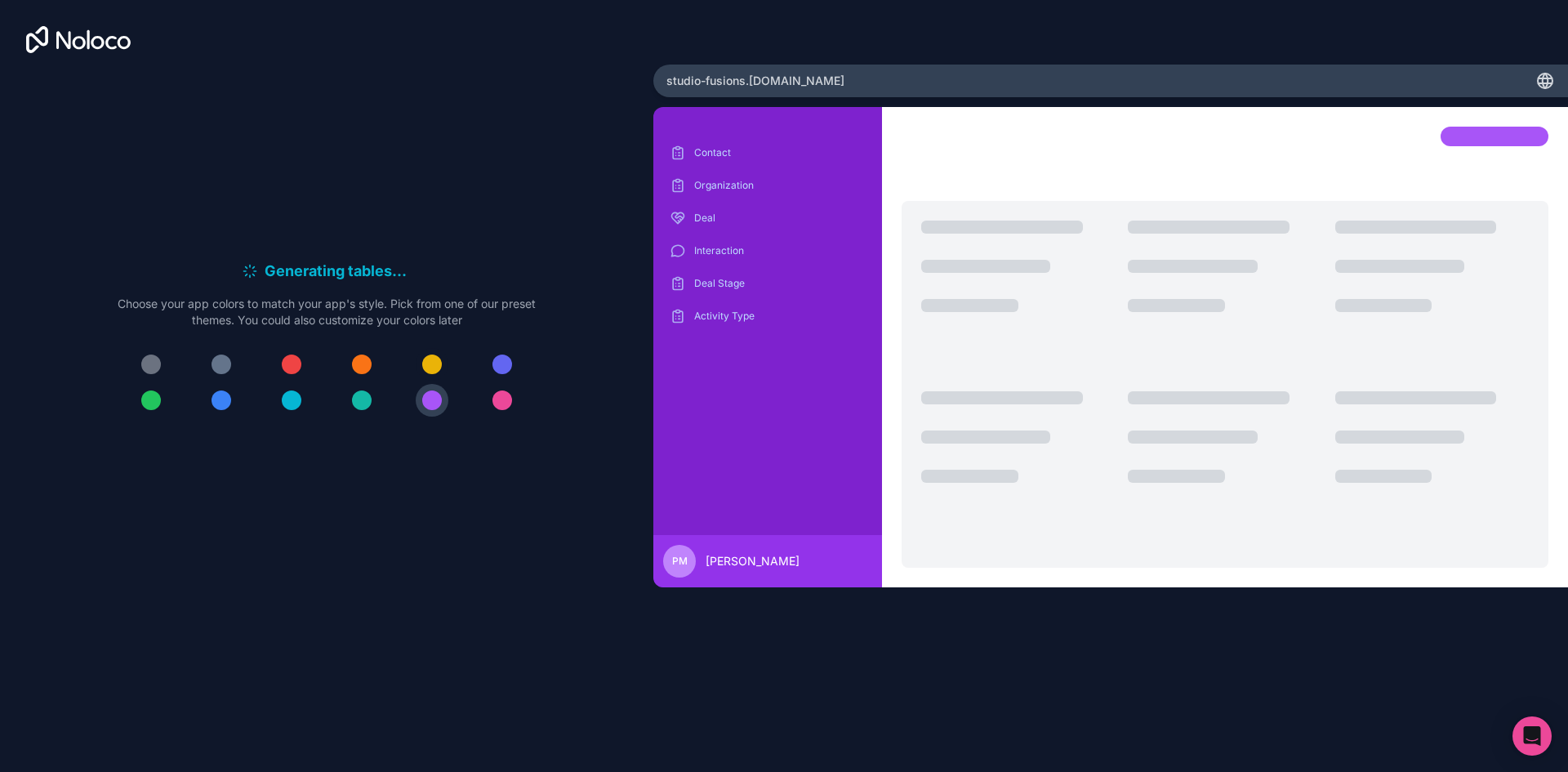
click at [433, 352] on button at bounding box center [432, 363] width 33 height 33
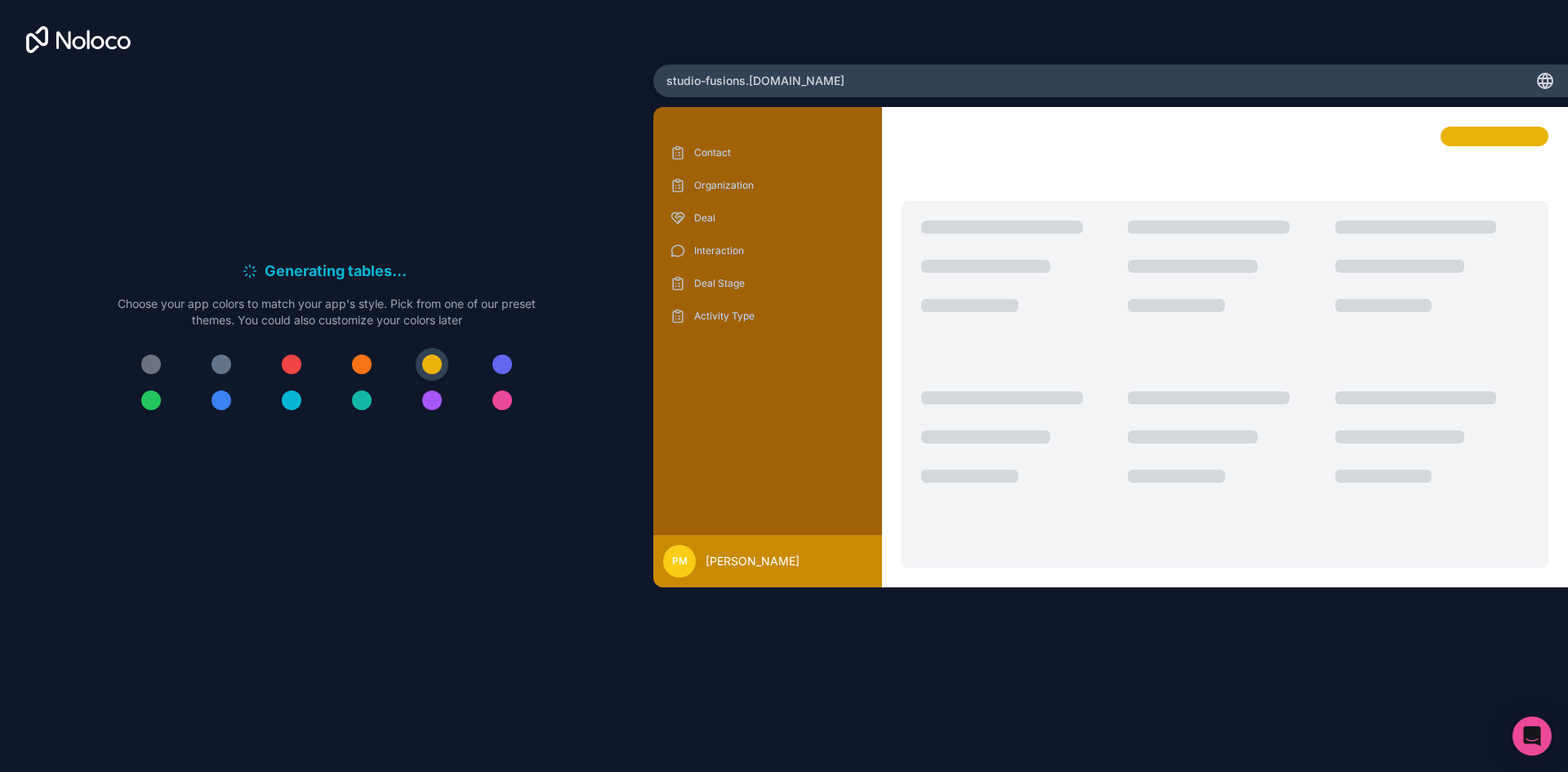
click at [493, 354] on button at bounding box center [502, 363] width 33 height 33
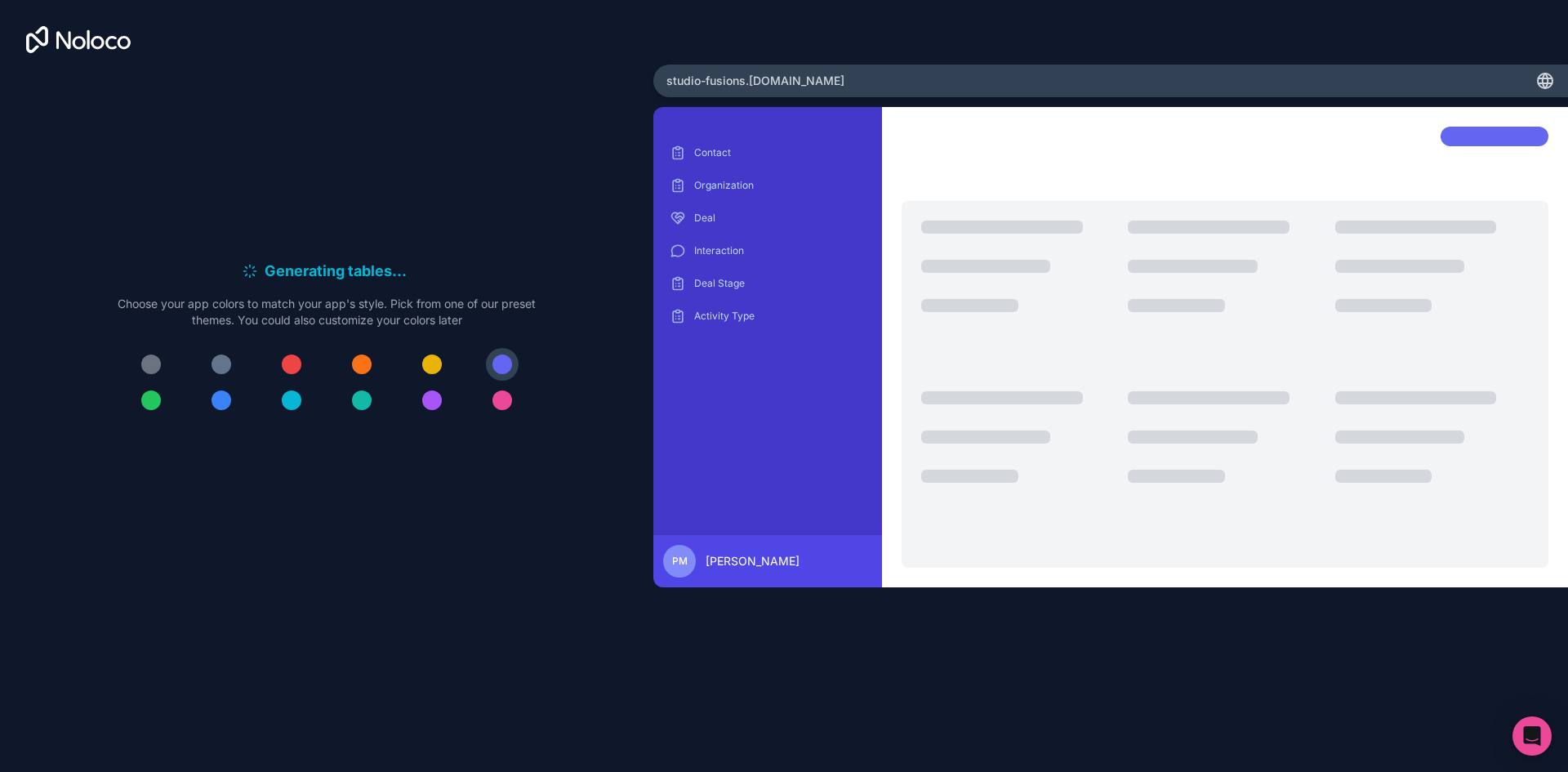
click at [353, 397] on div at bounding box center [362, 400] width 20 height 19
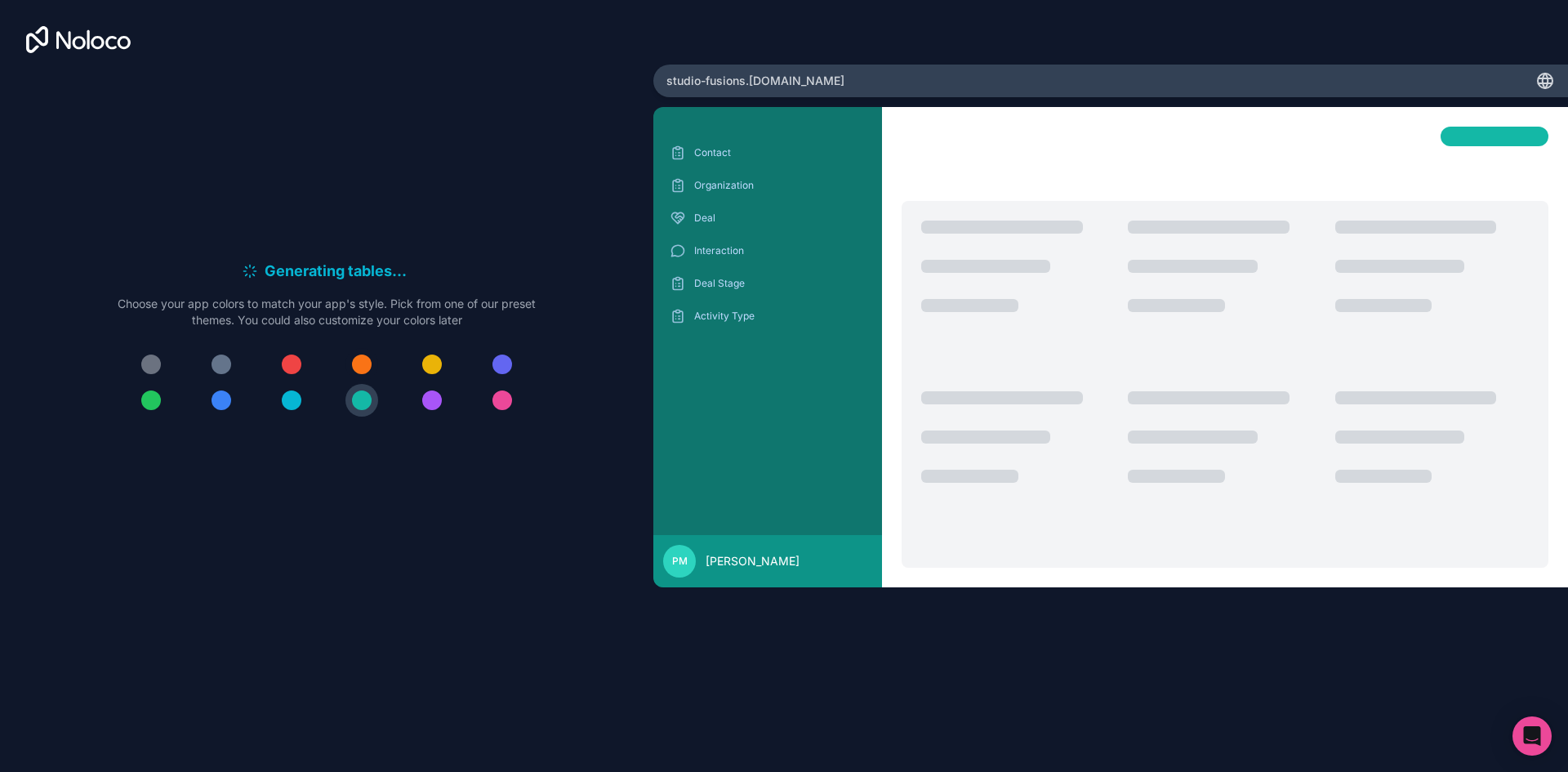
click at [363, 364] on div at bounding box center [362, 364] width 20 height 19
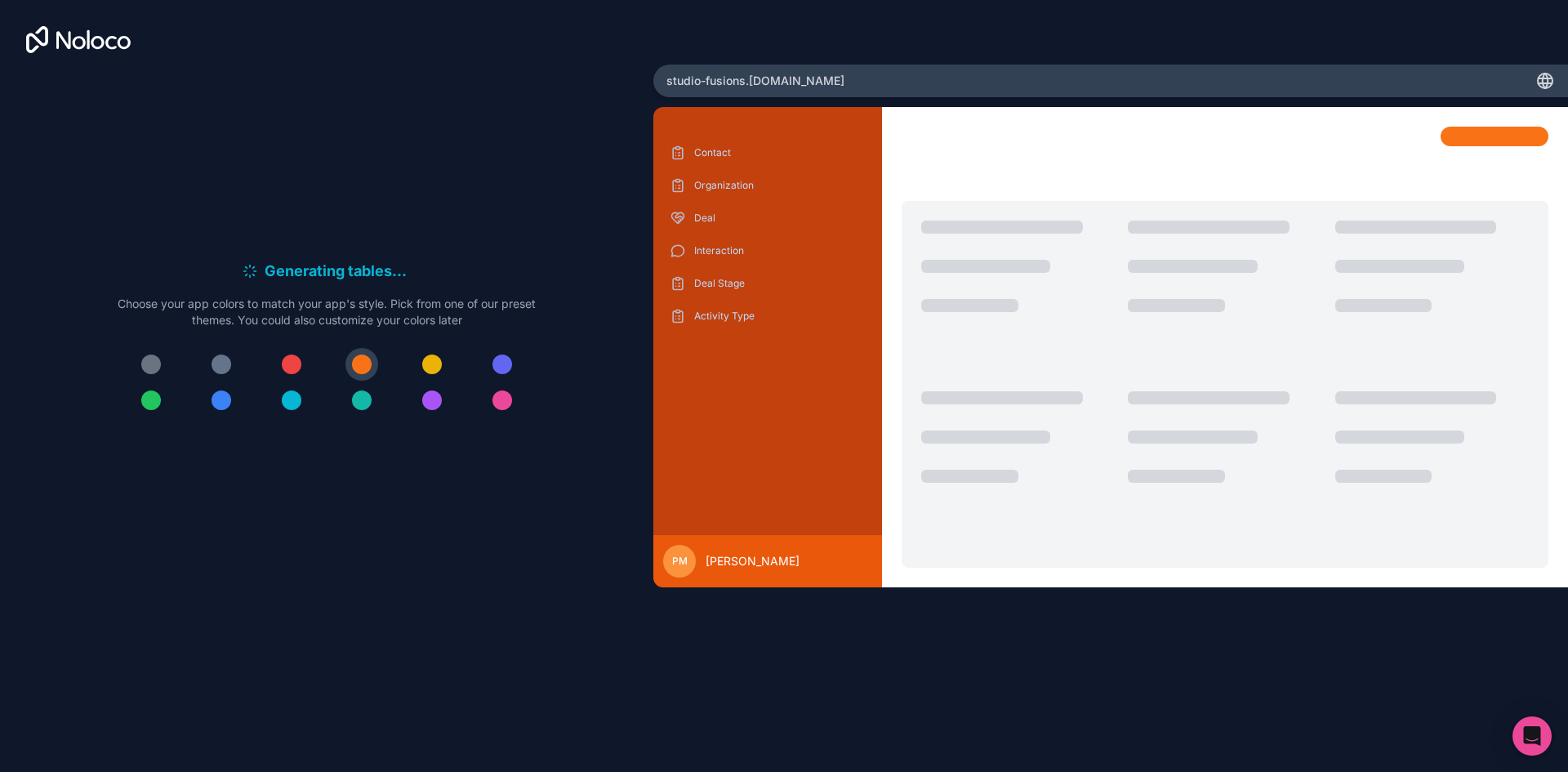
click at [358, 397] on div at bounding box center [362, 400] width 20 height 19
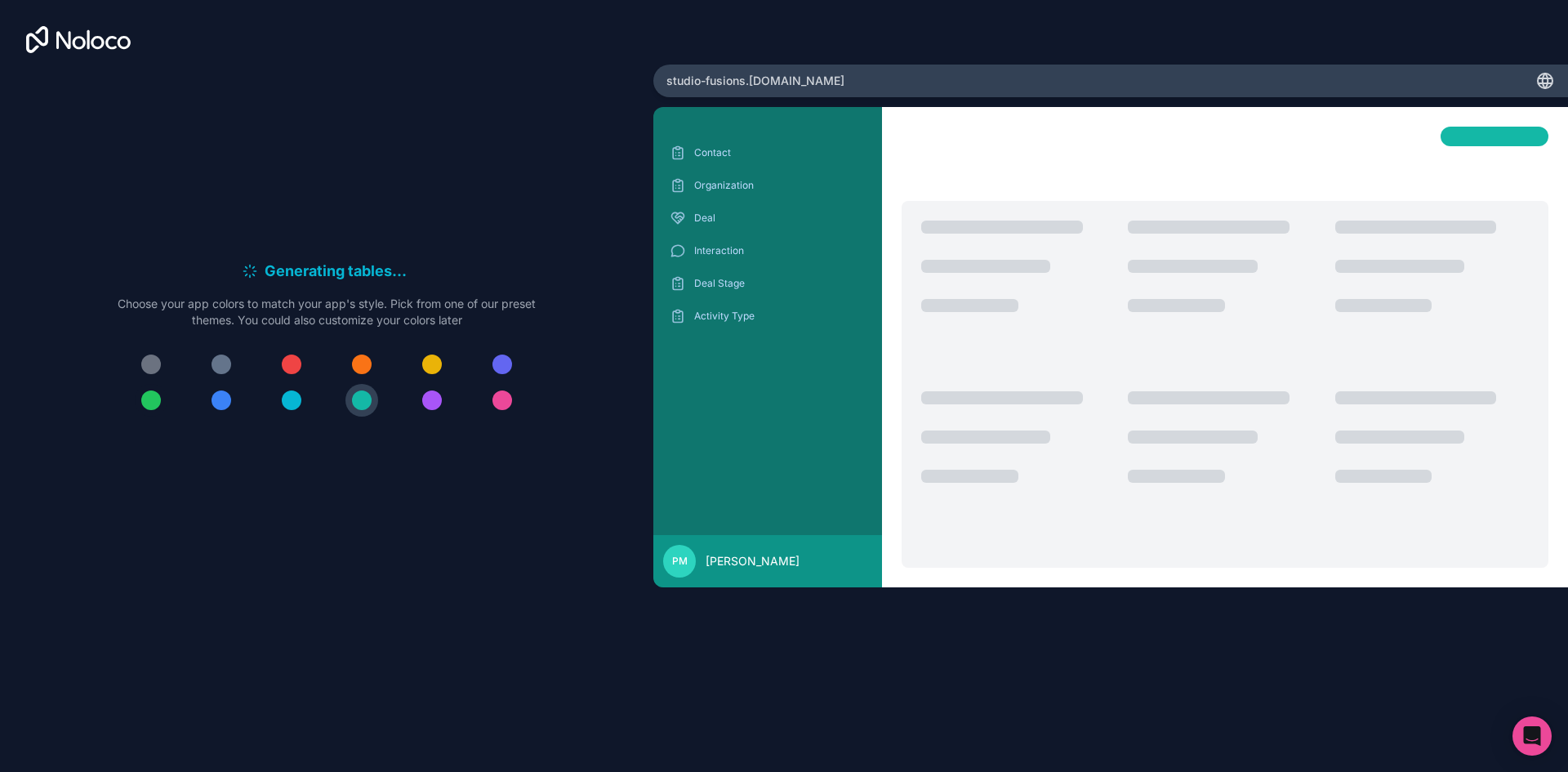
click at [149, 399] on div at bounding box center [151, 400] width 20 height 19
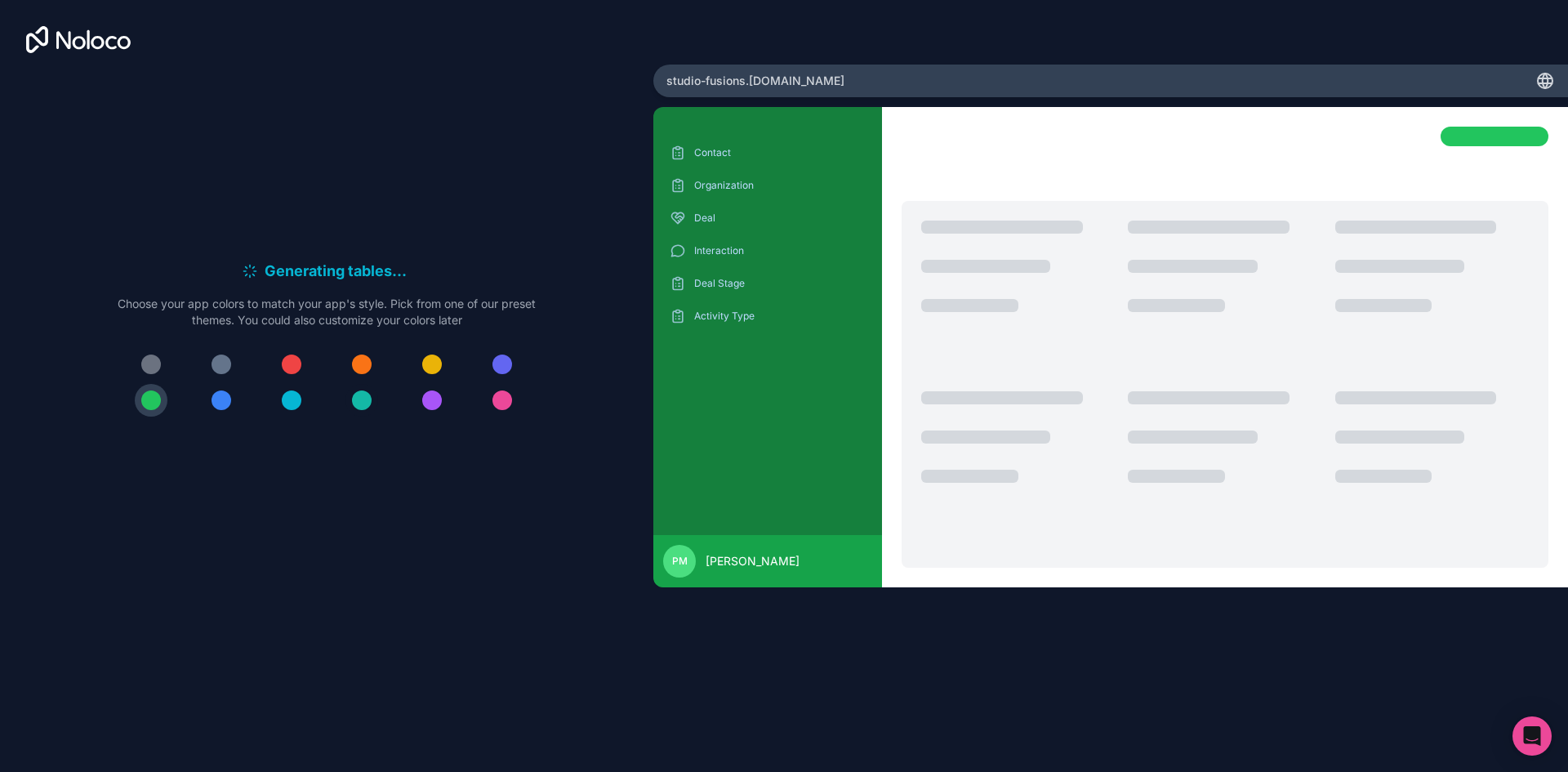
click at [353, 399] on button at bounding box center [362, 400] width 33 height 33
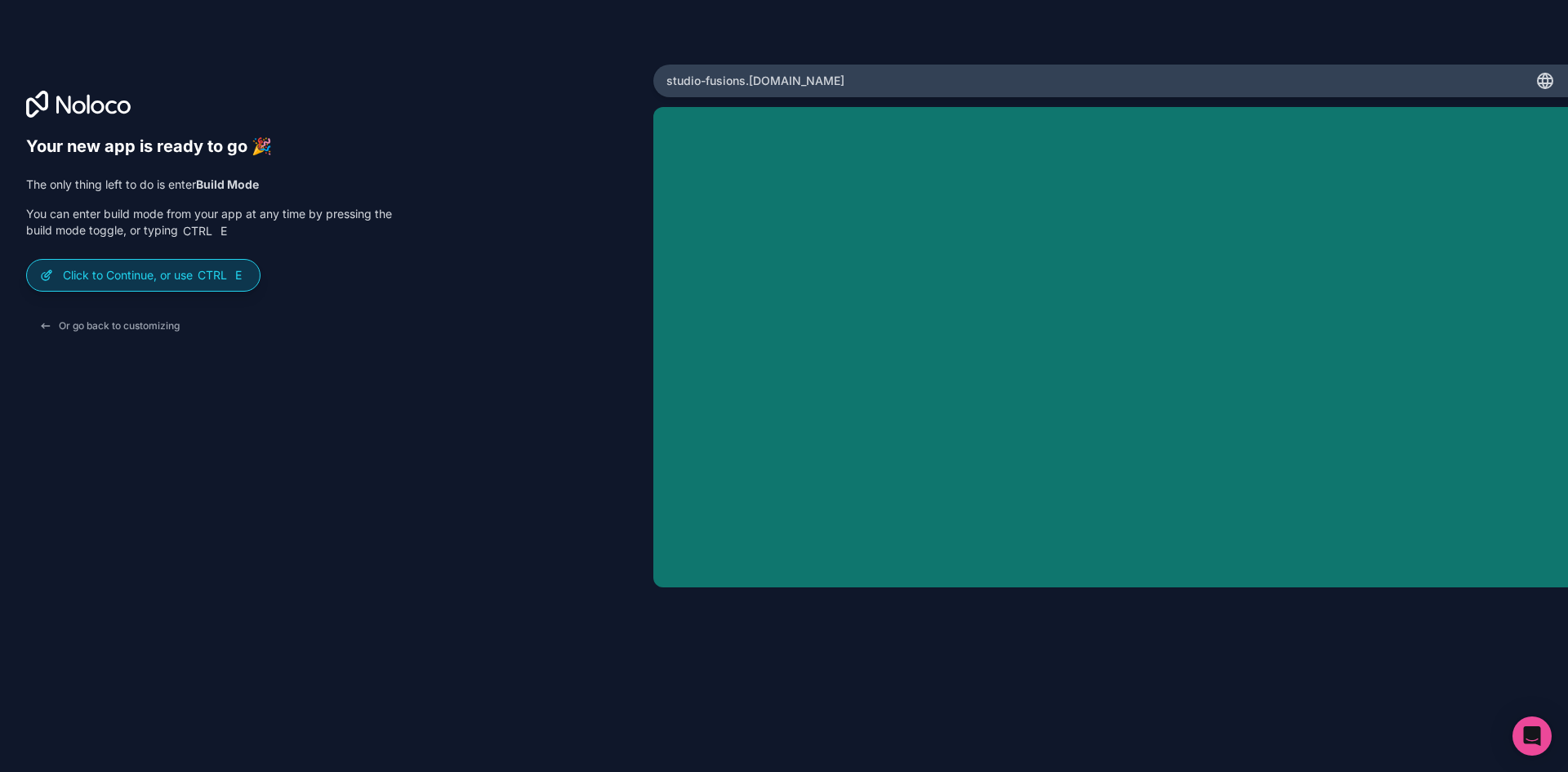
click at [200, 278] on span "Ctrl" at bounding box center [212, 275] width 33 height 15
